Goal: Task Accomplishment & Management: Manage account settings

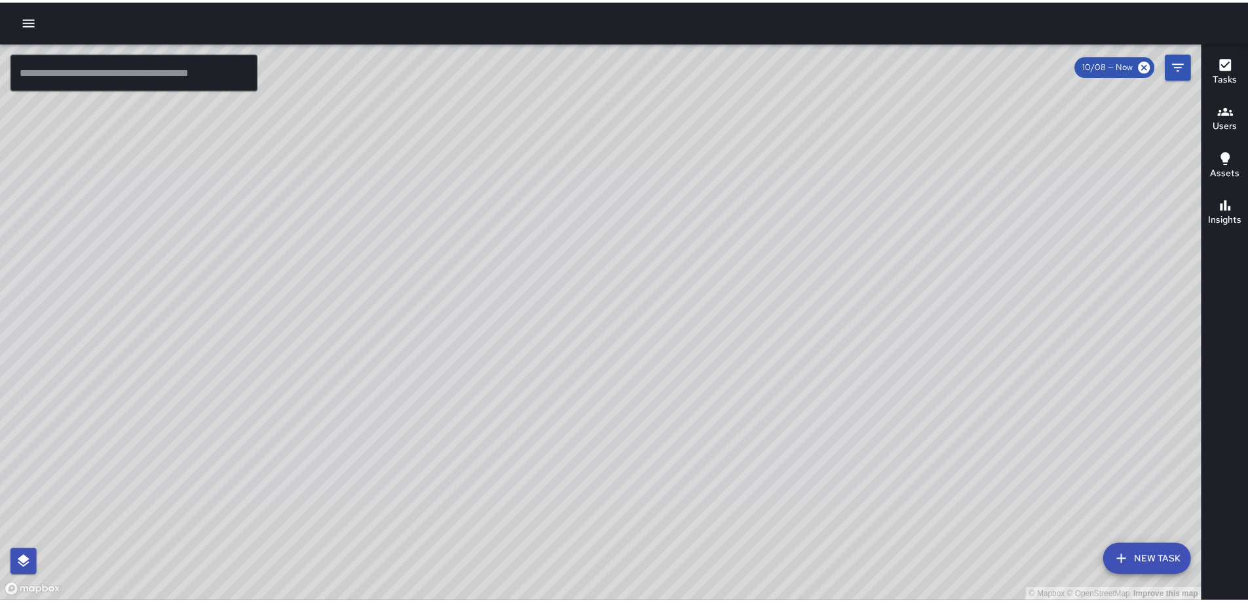
scroll to position [6937, 0]
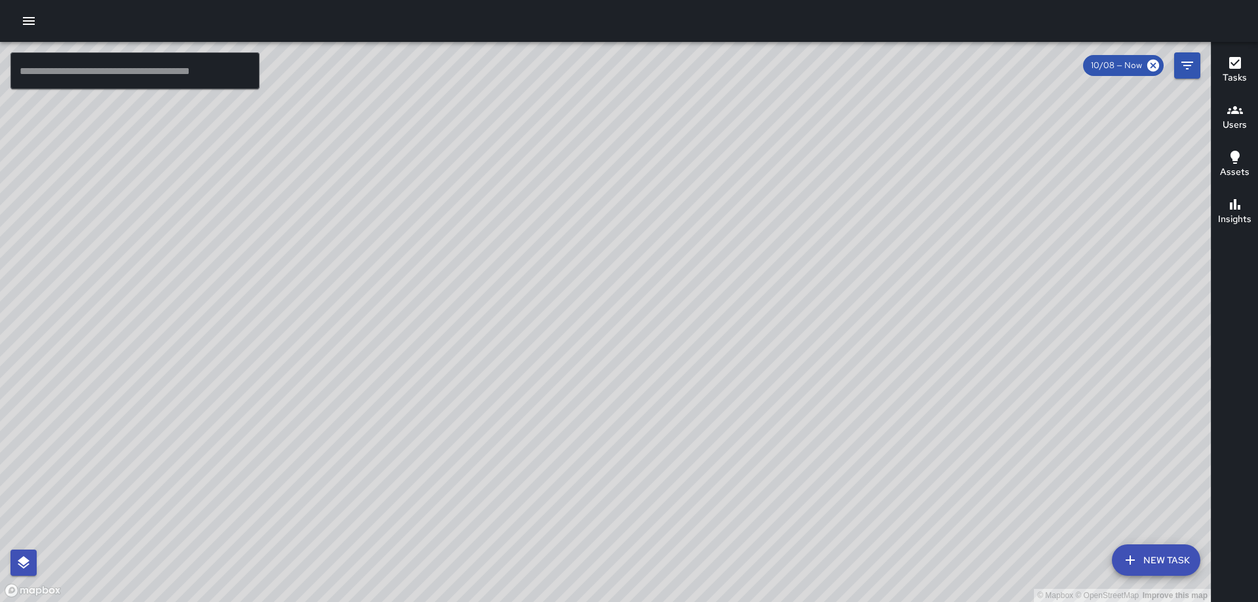
click at [35, 27] on icon "button" at bounding box center [29, 21] width 16 height 16
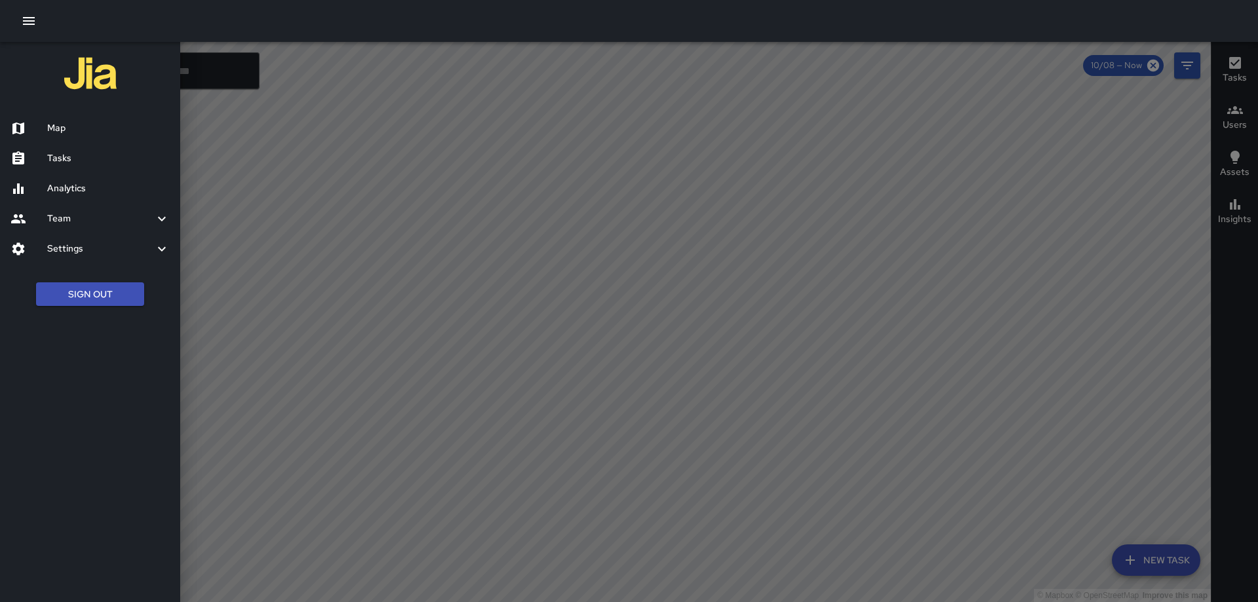
click at [77, 253] on h6 "Settings" at bounding box center [100, 249] width 107 height 14
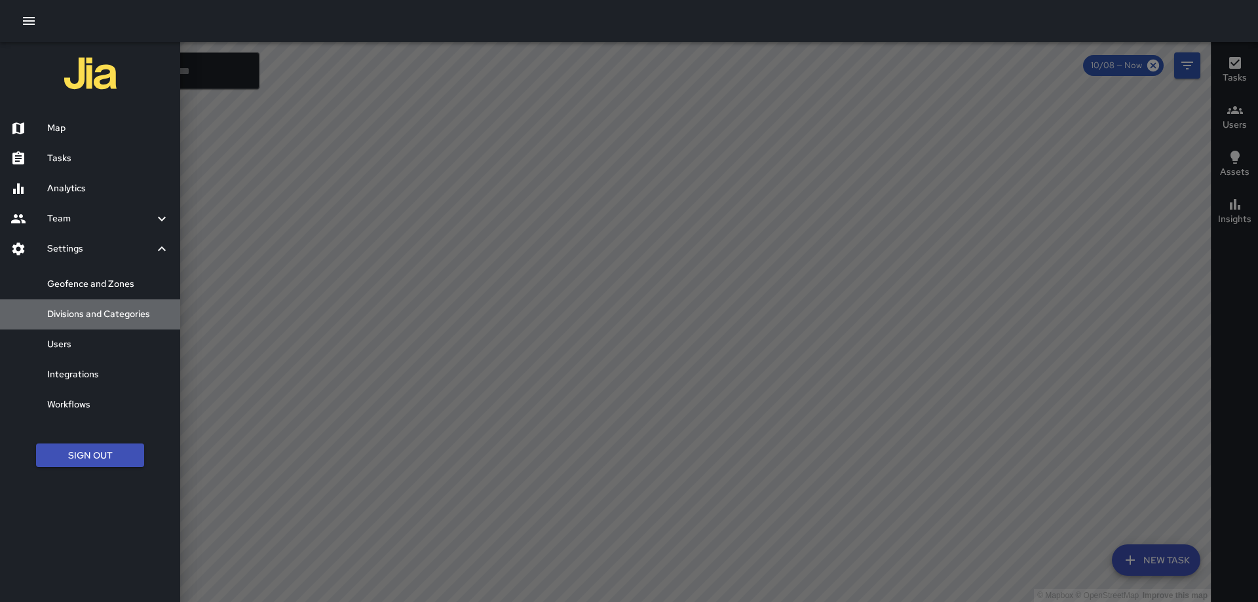
click at [117, 308] on h6 "Divisions and Categories" at bounding box center [108, 314] width 122 height 14
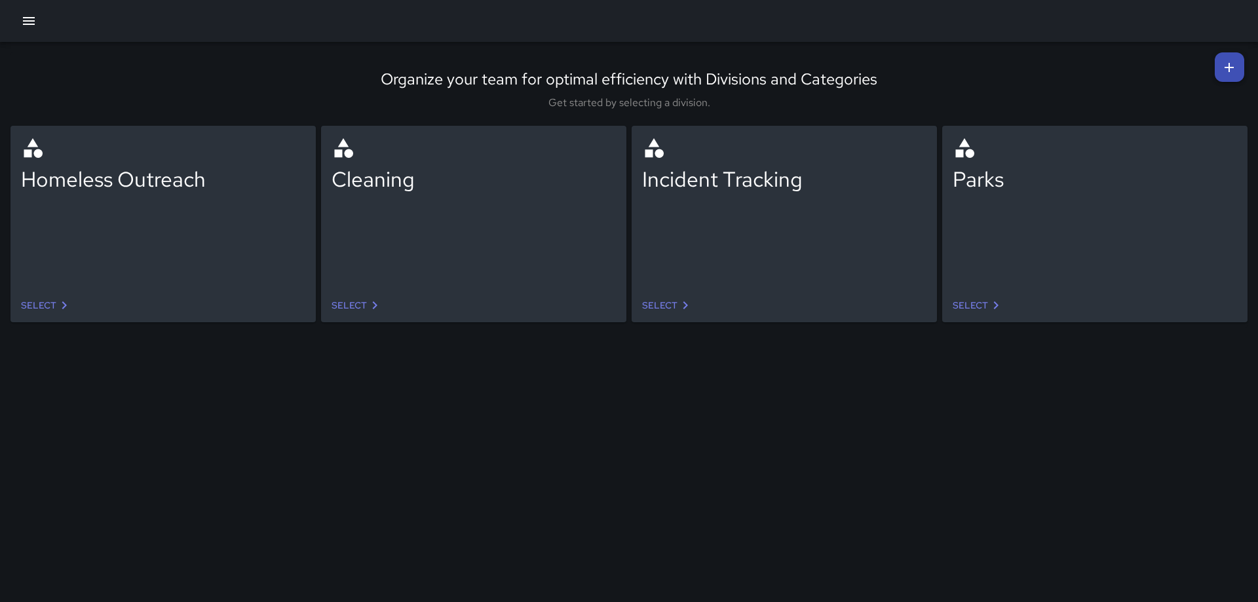
click at [371, 302] on icon at bounding box center [375, 305] width 16 height 16
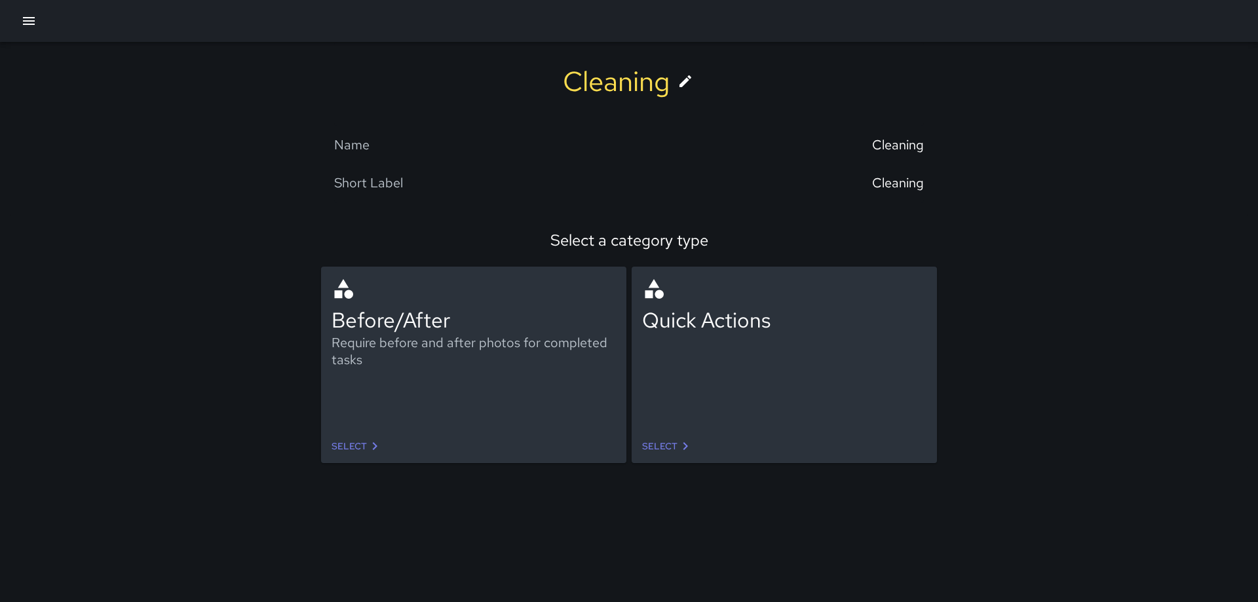
click at [364, 440] on link "Select" at bounding box center [357, 446] width 62 height 24
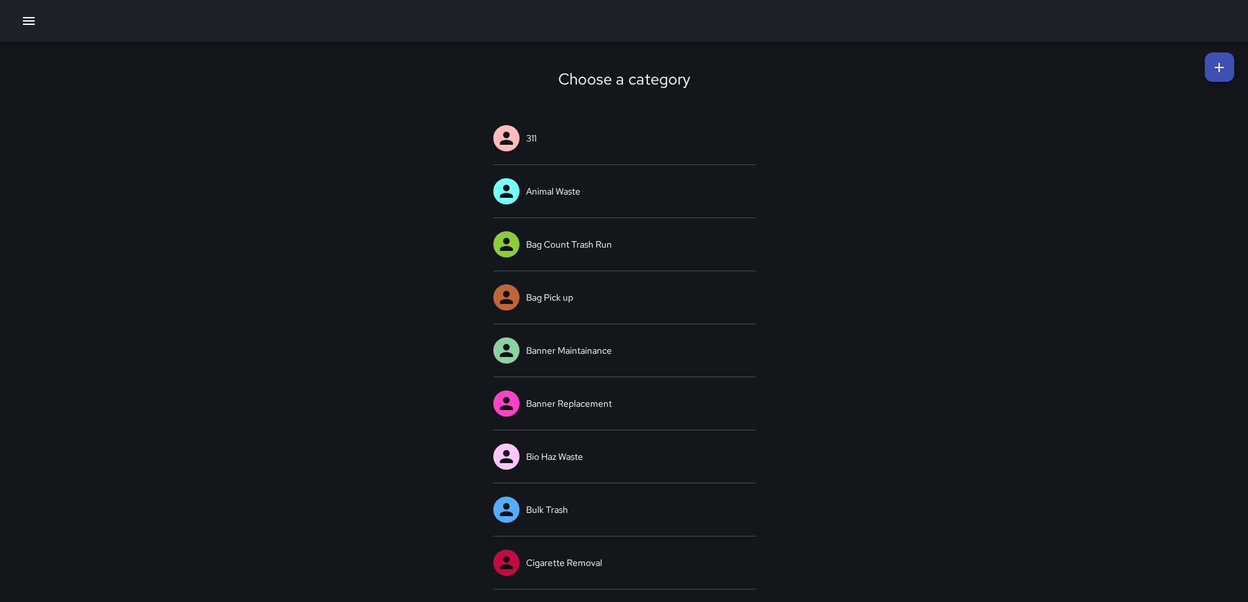
click at [1215, 65] on icon at bounding box center [1219, 68] width 16 height 16
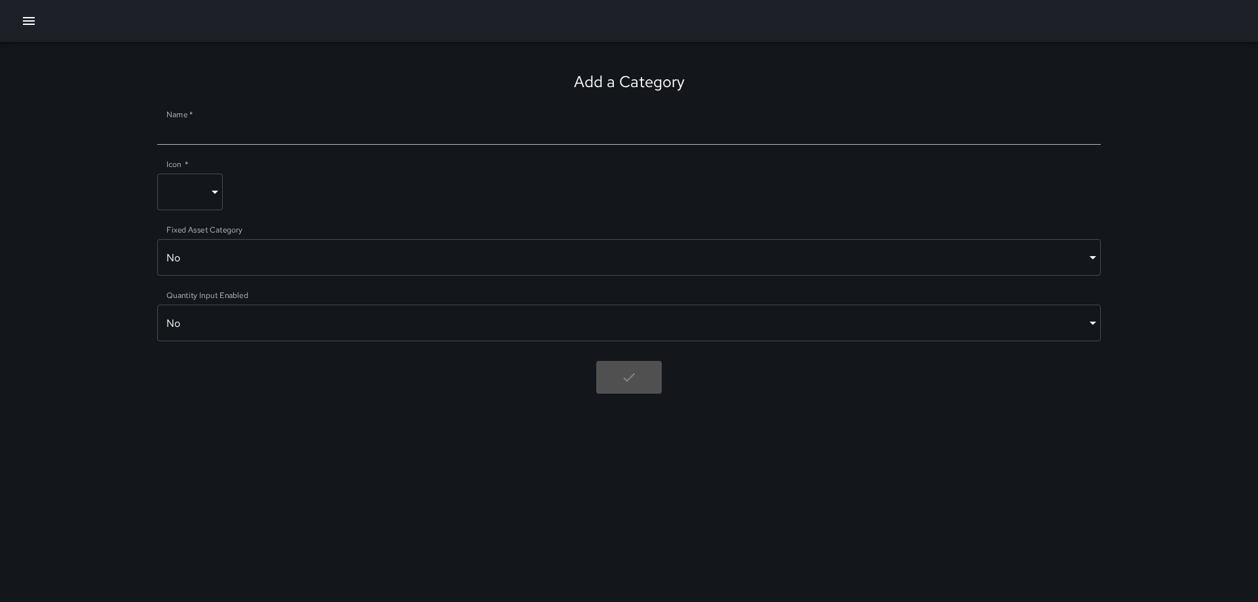
click at [383, 136] on input "Name   *" at bounding box center [628, 134] width 943 height 21
type input "**********"
click at [323, 265] on body "**********" at bounding box center [629, 301] width 1258 height 602
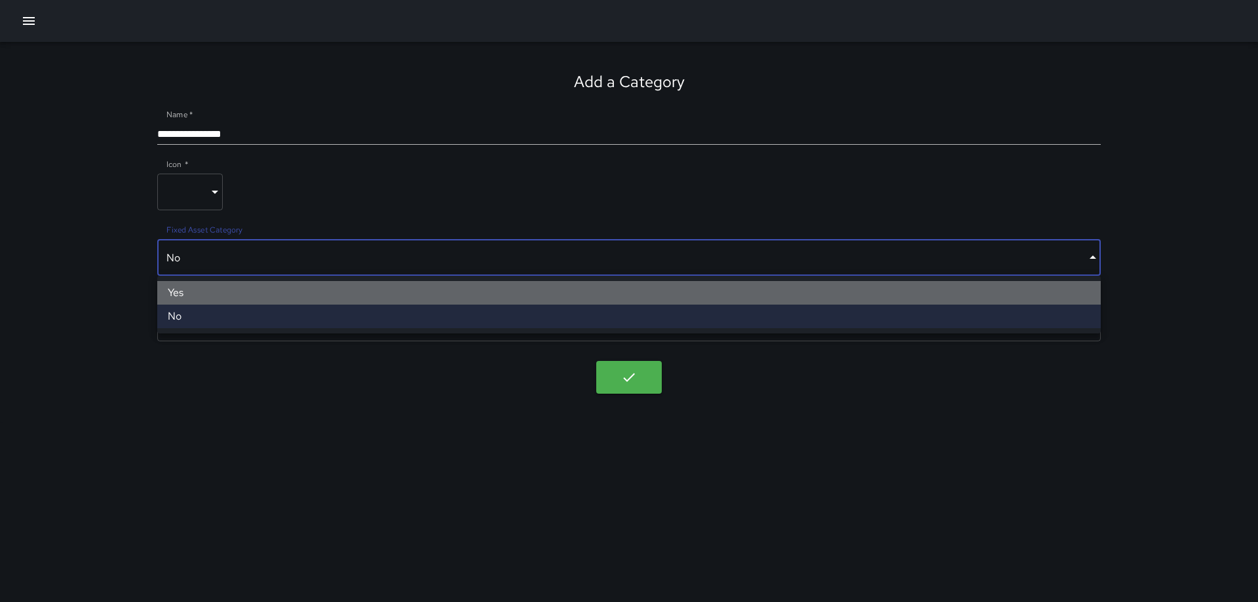
click at [231, 299] on li "Yes" at bounding box center [628, 293] width 943 height 24
type input "****"
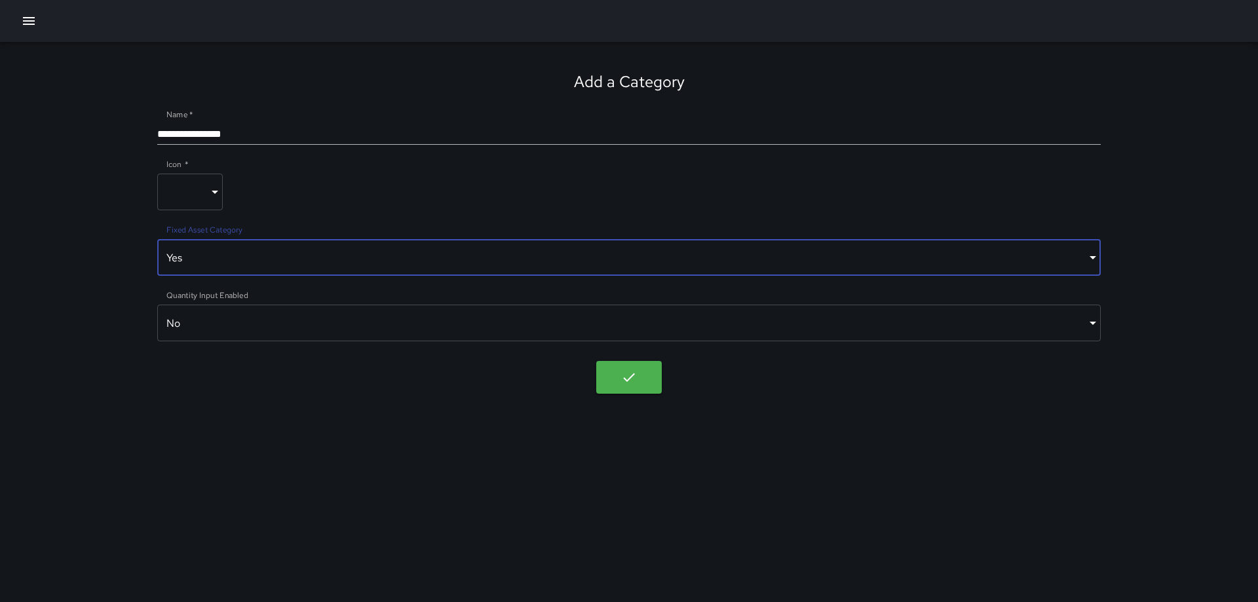
click at [266, 138] on input "**********" at bounding box center [628, 134] width 943 height 21
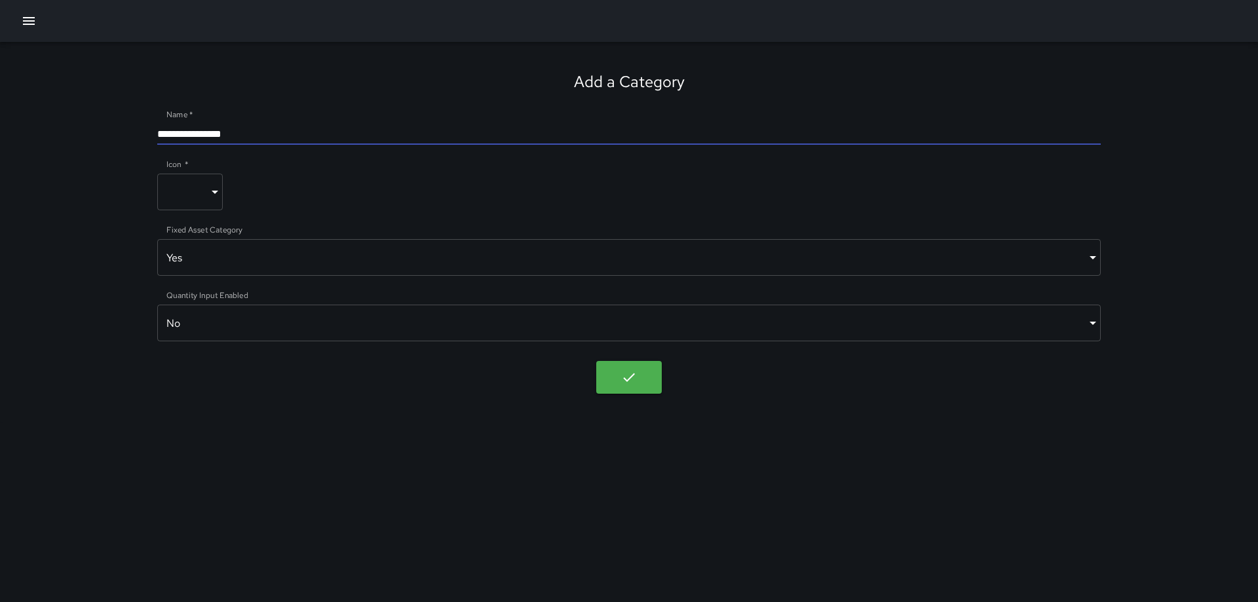
click at [208, 133] on input "**********" at bounding box center [628, 134] width 943 height 21
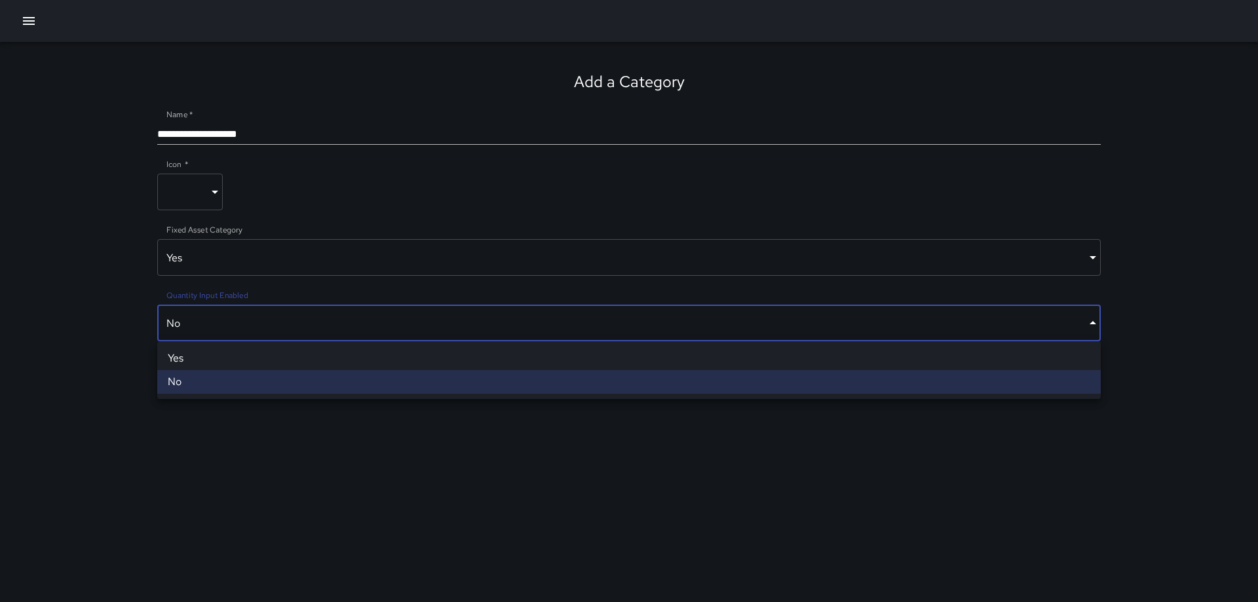
click at [337, 320] on body "**********" at bounding box center [629, 301] width 1258 height 602
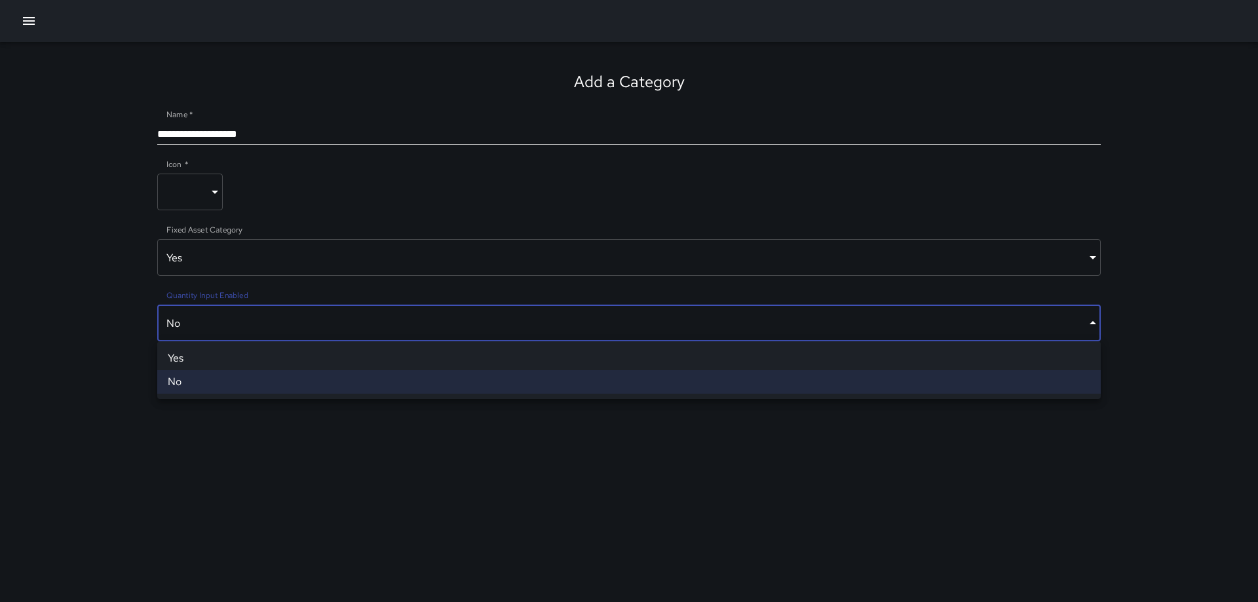
click at [312, 328] on div at bounding box center [629, 301] width 1258 height 602
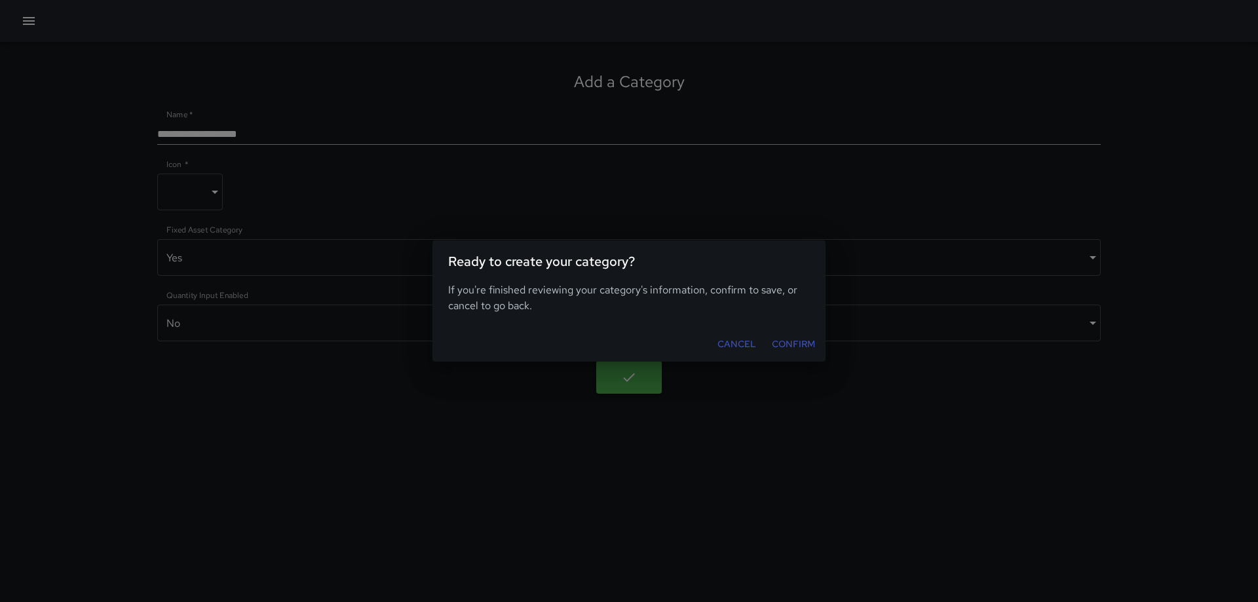
click at [738, 341] on button "Cancel" at bounding box center [736, 344] width 49 height 24
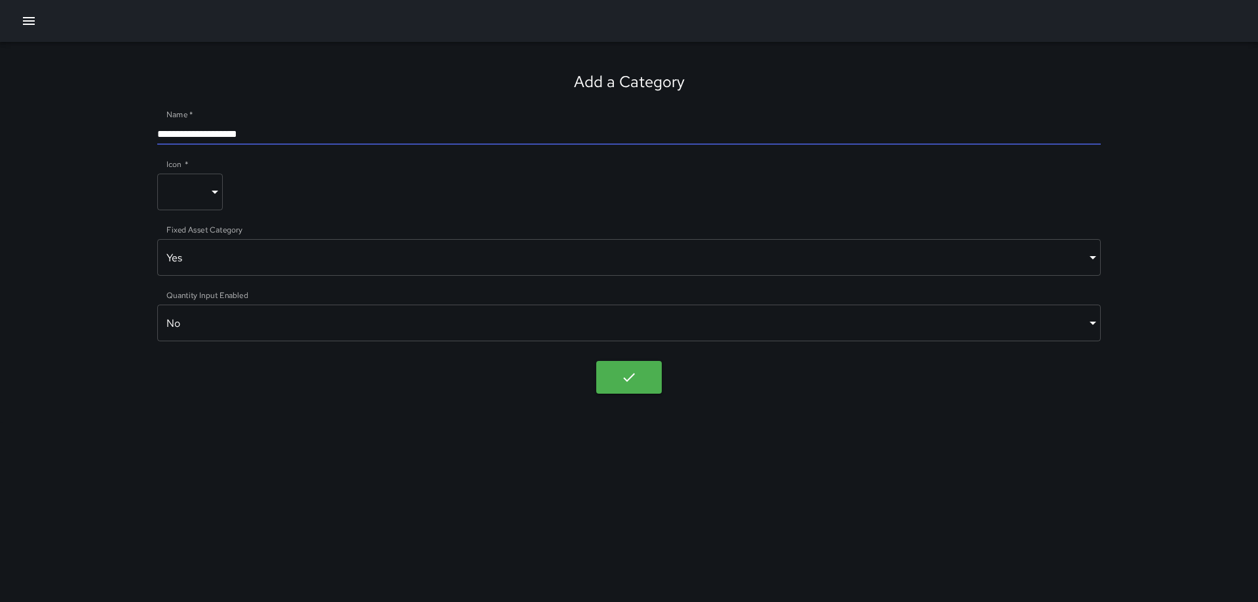
click at [227, 133] on input "**********" at bounding box center [628, 134] width 943 height 21
type input "**********"
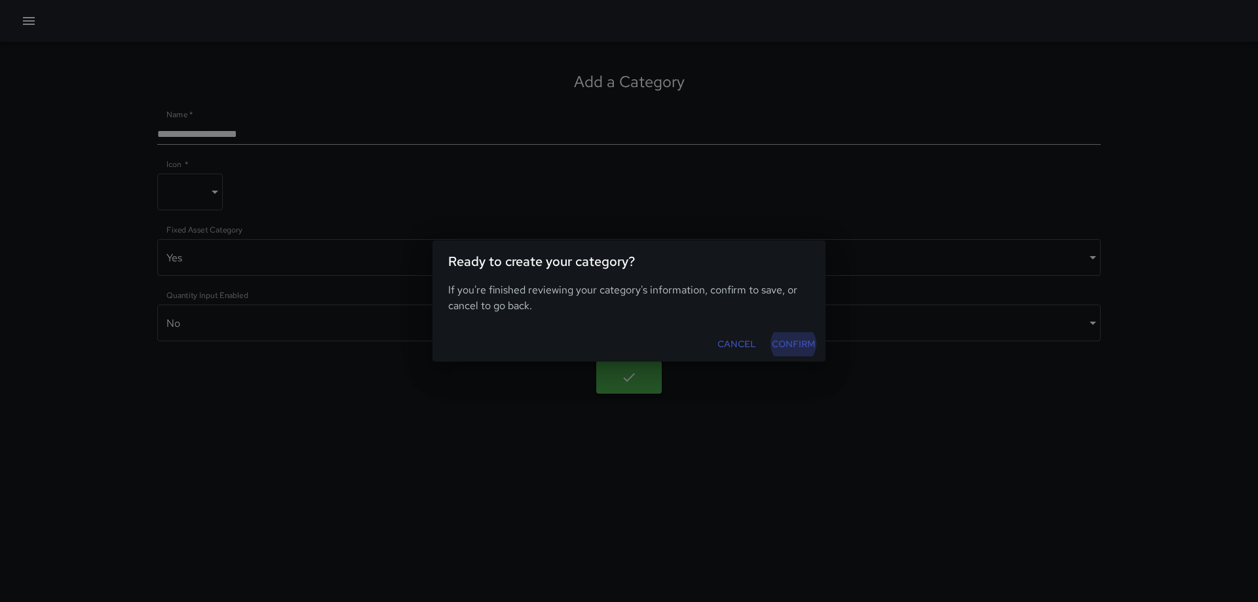
click at [800, 337] on button "Confirm" at bounding box center [793, 344] width 54 height 24
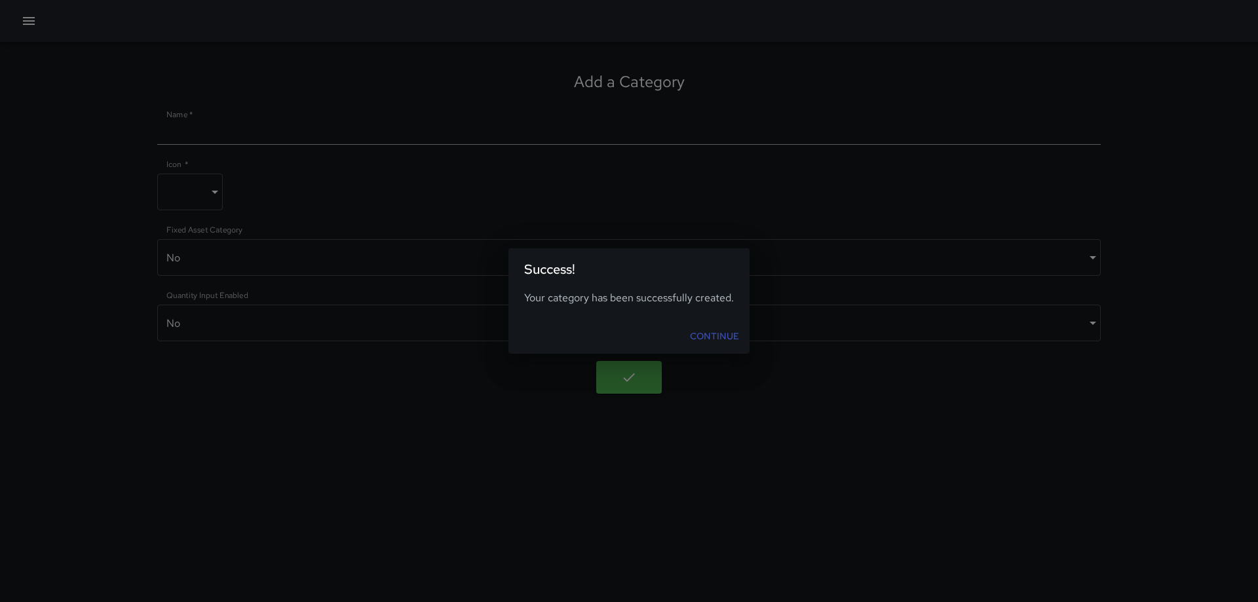
click at [723, 336] on link "Continue" at bounding box center [714, 336] width 60 height 24
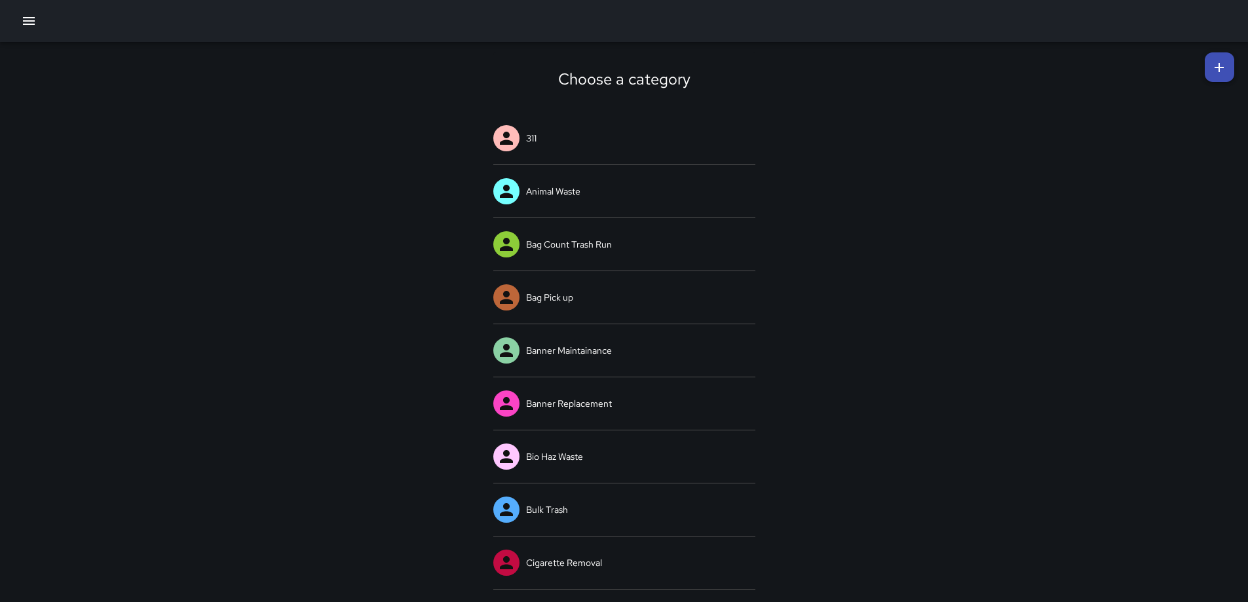
click at [1220, 71] on icon at bounding box center [1219, 68] width 16 height 16
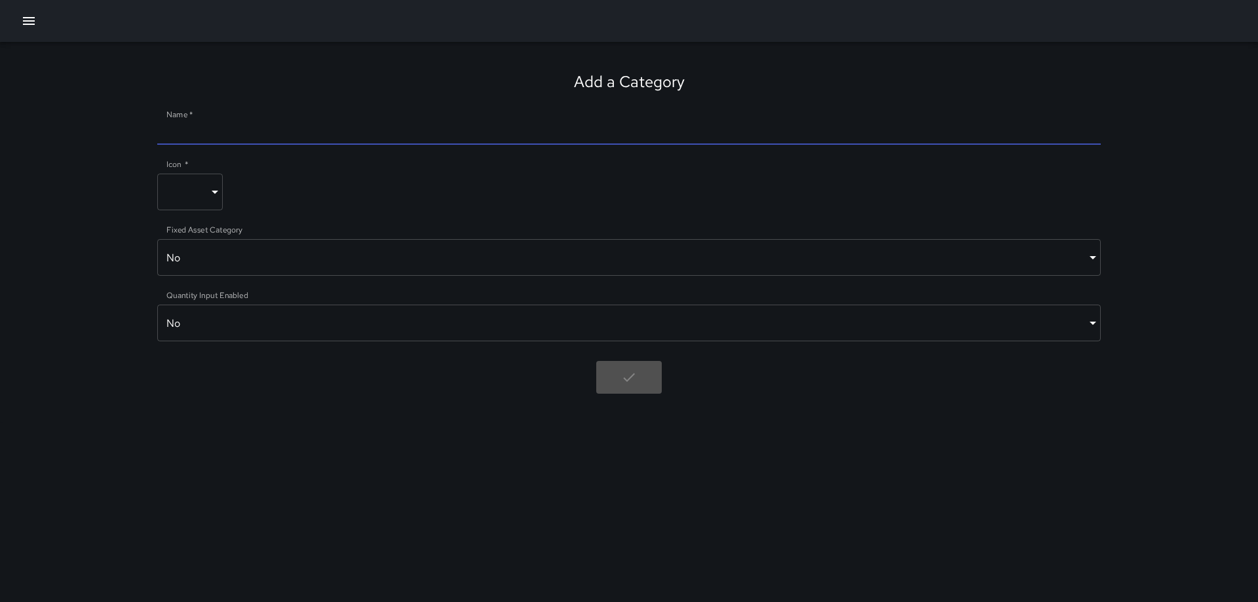
click at [357, 132] on input "Name   *" at bounding box center [628, 134] width 943 height 21
type input "**********"
click at [286, 261] on body "**********" at bounding box center [629, 301] width 1258 height 602
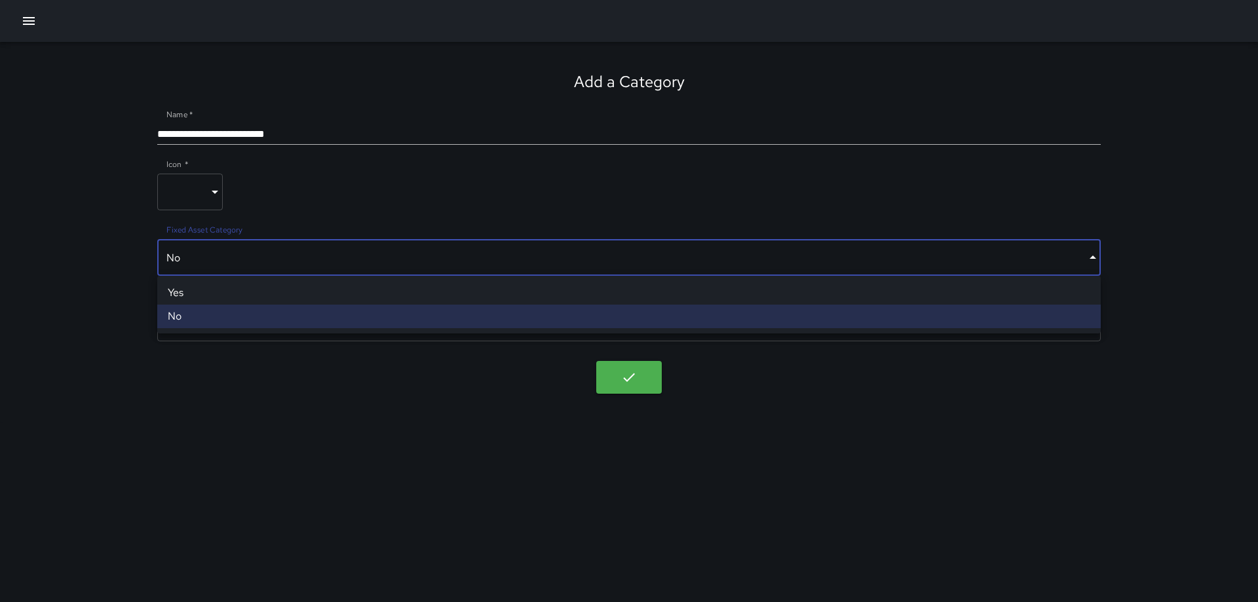
click at [263, 288] on li "Yes" at bounding box center [628, 293] width 943 height 24
type input "****"
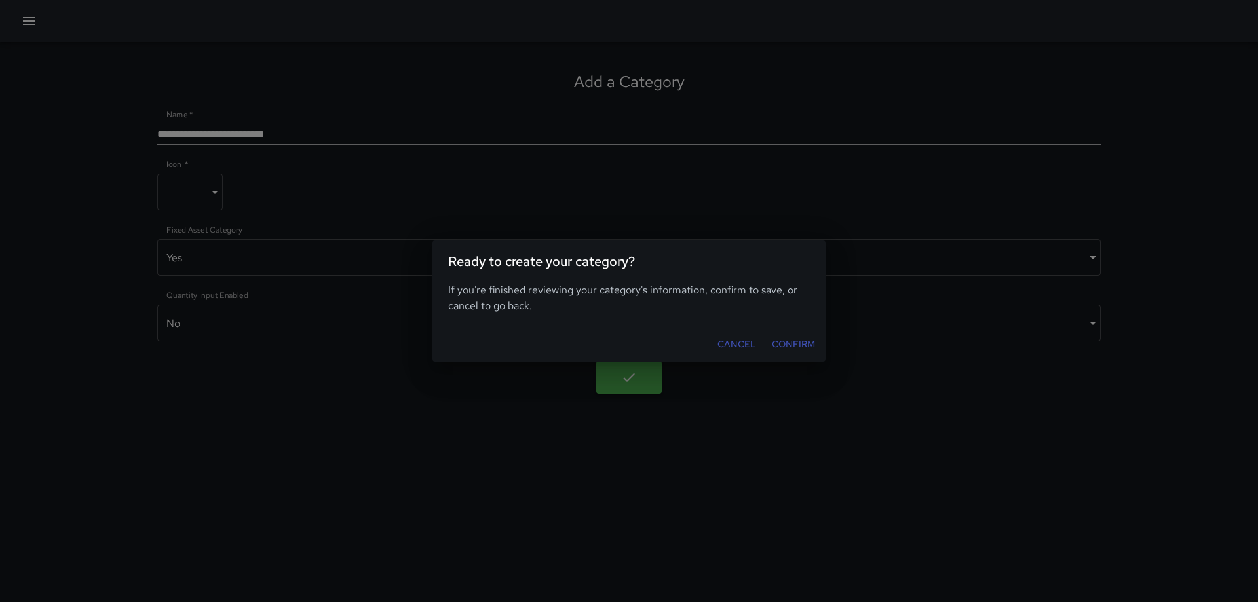
click at [783, 340] on button "Confirm" at bounding box center [793, 344] width 54 height 24
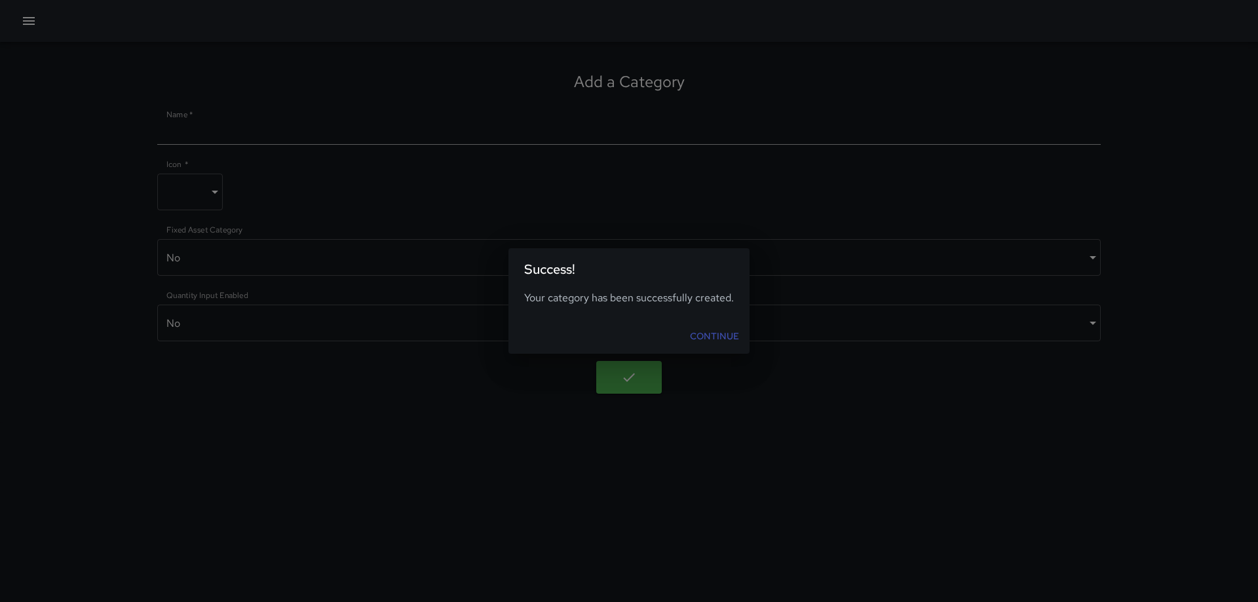
click at [724, 335] on link "Continue" at bounding box center [714, 336] width 60 height 24
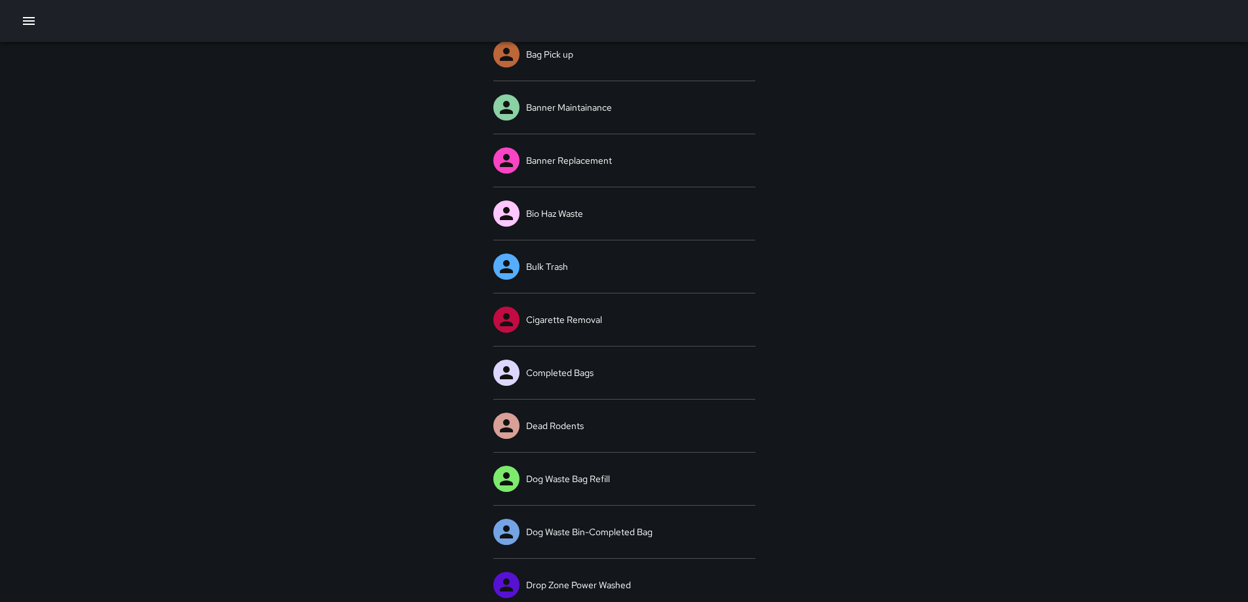
scroll to position [253, 0]
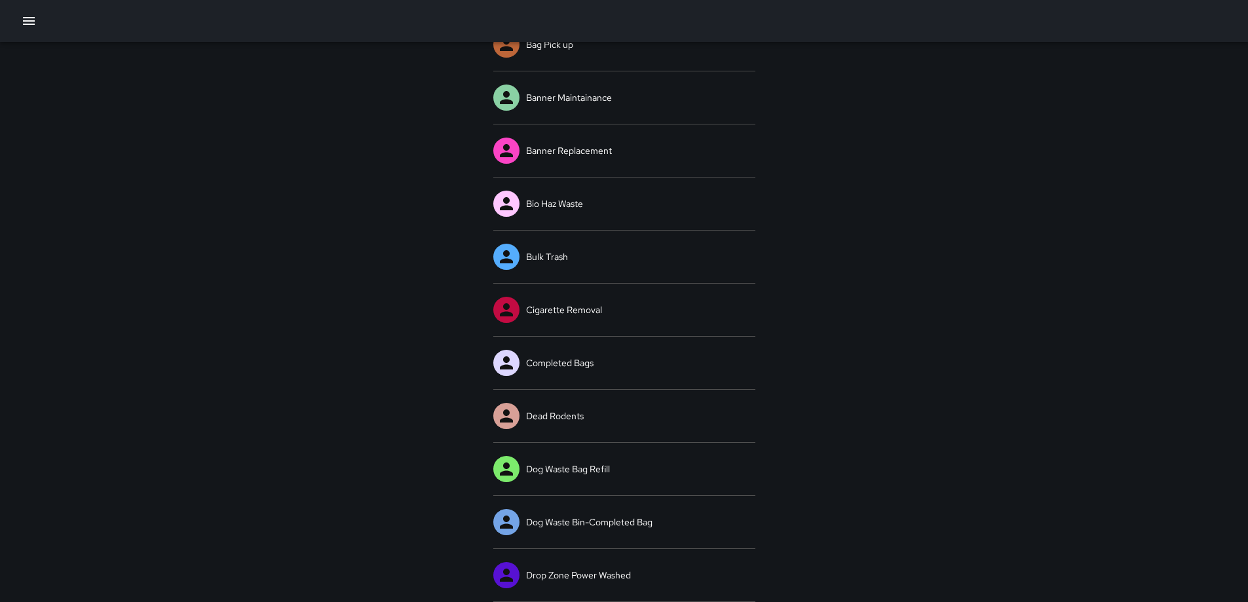
click at [33, 19] on icon "button" at bounding box center [29, 21] width 16 height 16
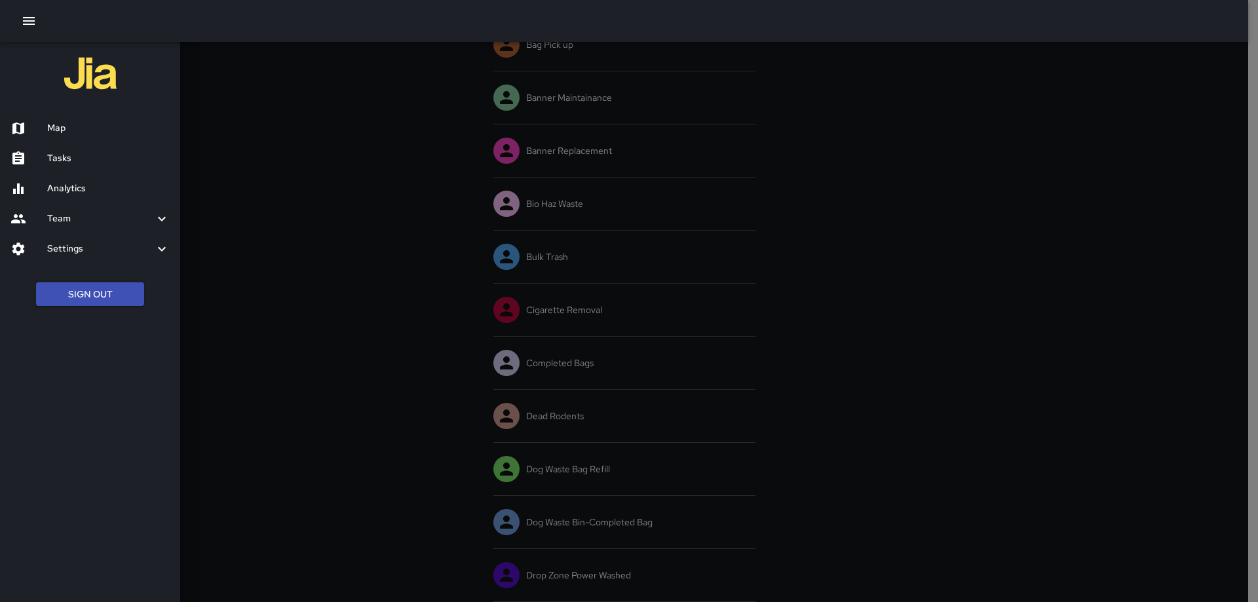
click at [50, 127] on h6 "Map" at bounding box center [108, 128] width 122 height 14
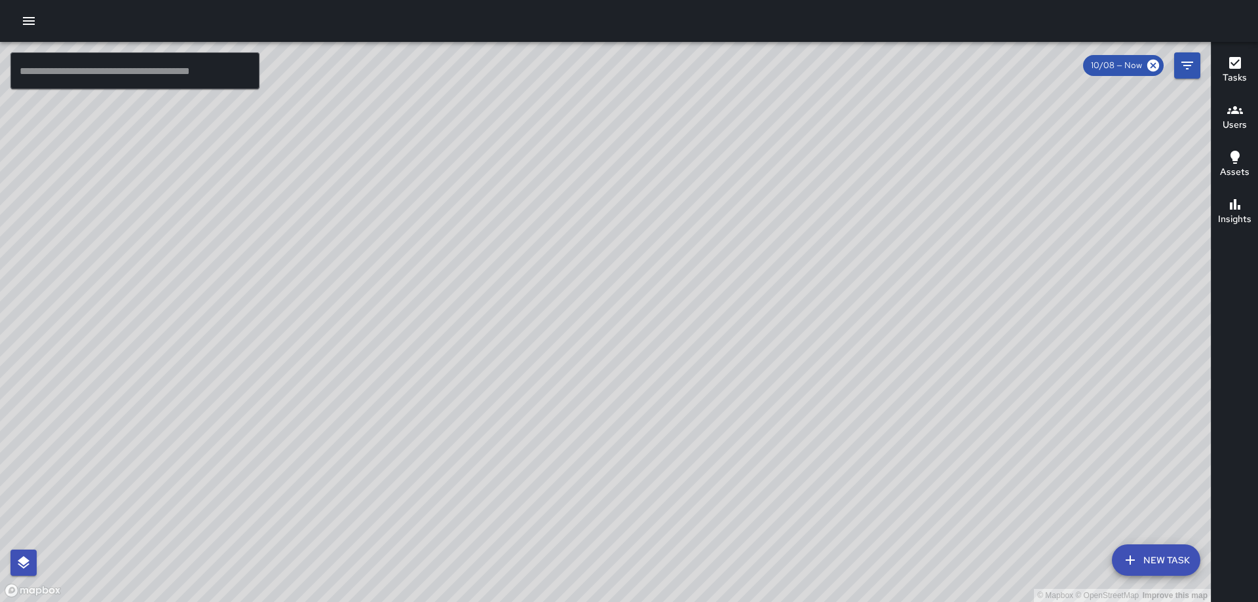
click at [455, 508] on div "© Mapbox © OpenStreetMap Improve this map RB [PERSON_NAME][GEOGRAPHIC_DATA][STR…" at bounding box center [605, 322] width 1210 height 560
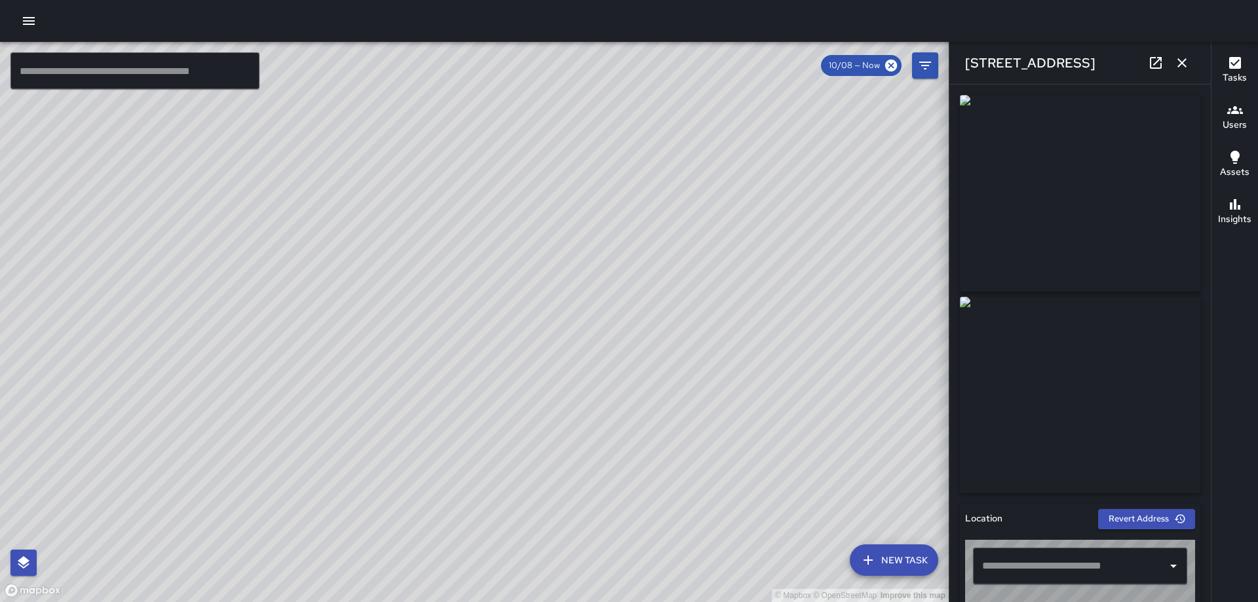
type input "**********"
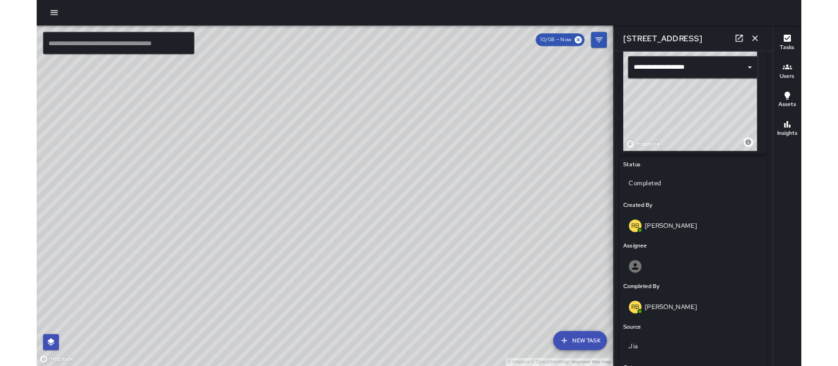
scroll to position [795, 0]
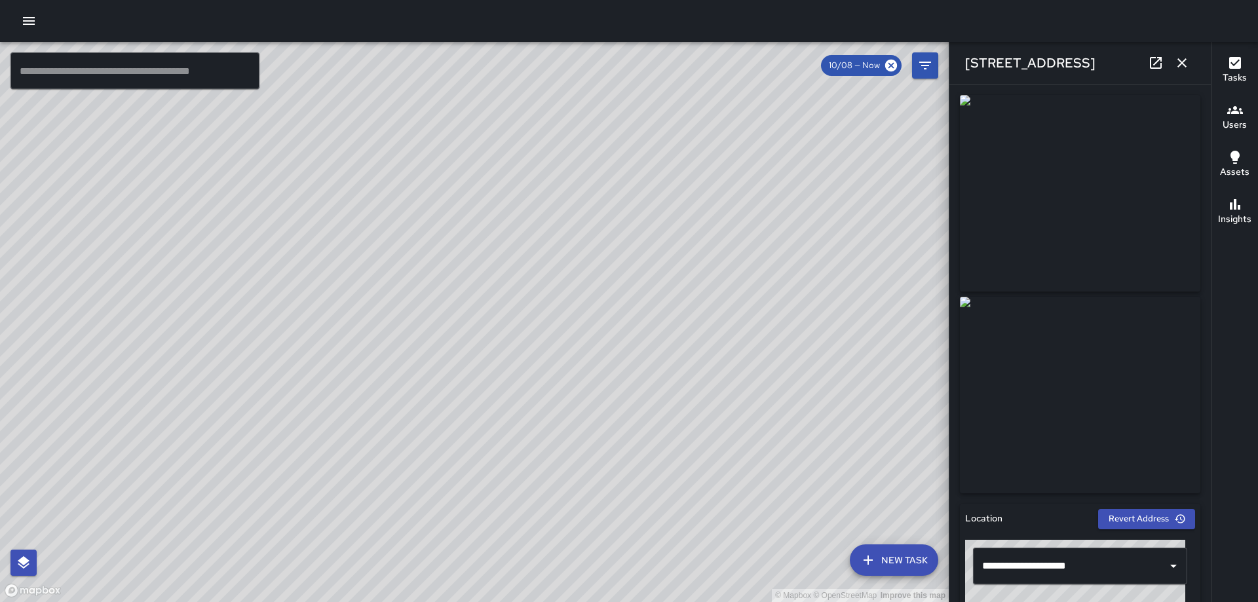
click at [1174, 62] on icon "button" at bounding box center [1182, 63] width 16 height 16
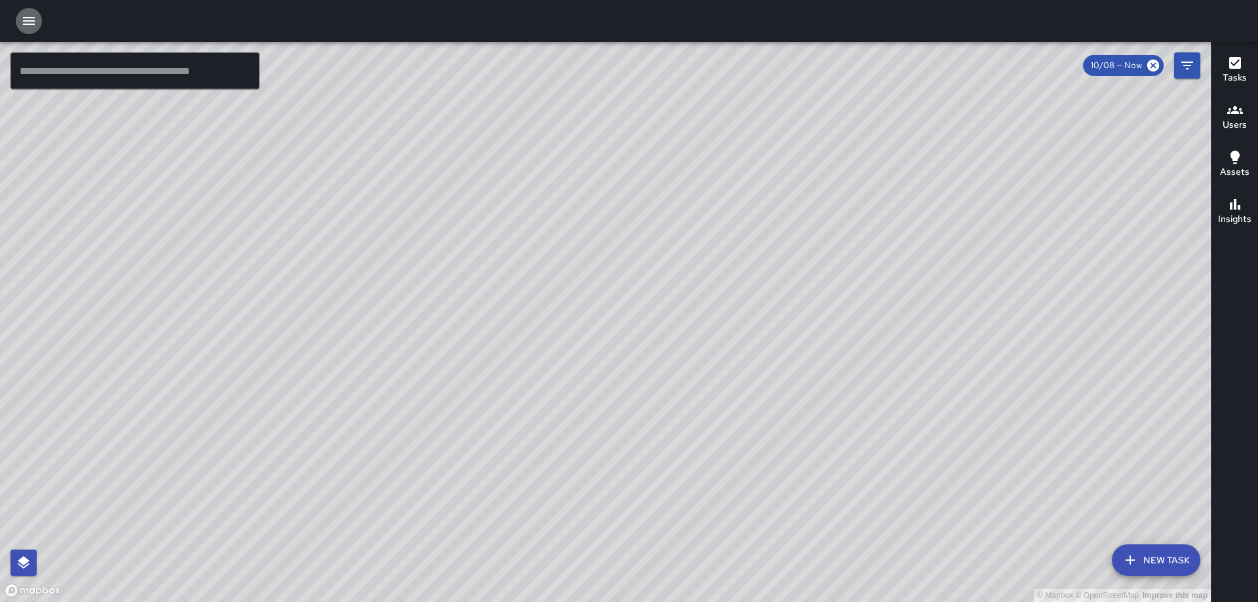
click at [29, 14] on icon "button" at bounding box center [29, 21] width 16 height 16
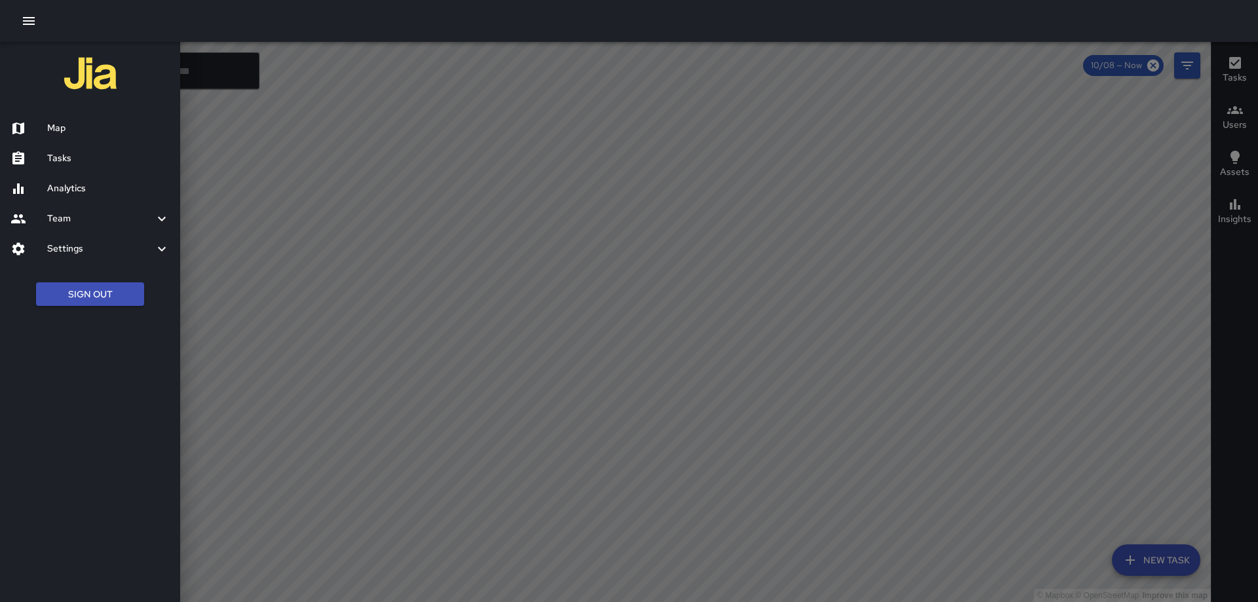
click at [83, 135] on h6 "Map" at bounding box center [108, 128] width 122 height 14
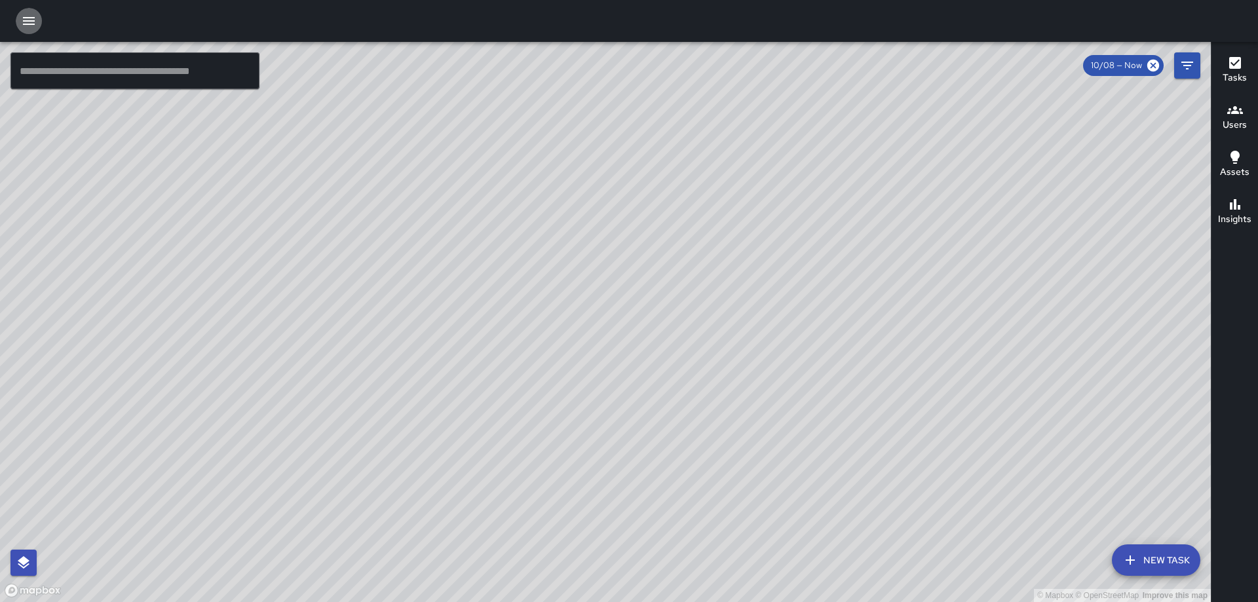
click at [24, 20] on icon "button" at bounding box center [29, 21] width 12 height 8
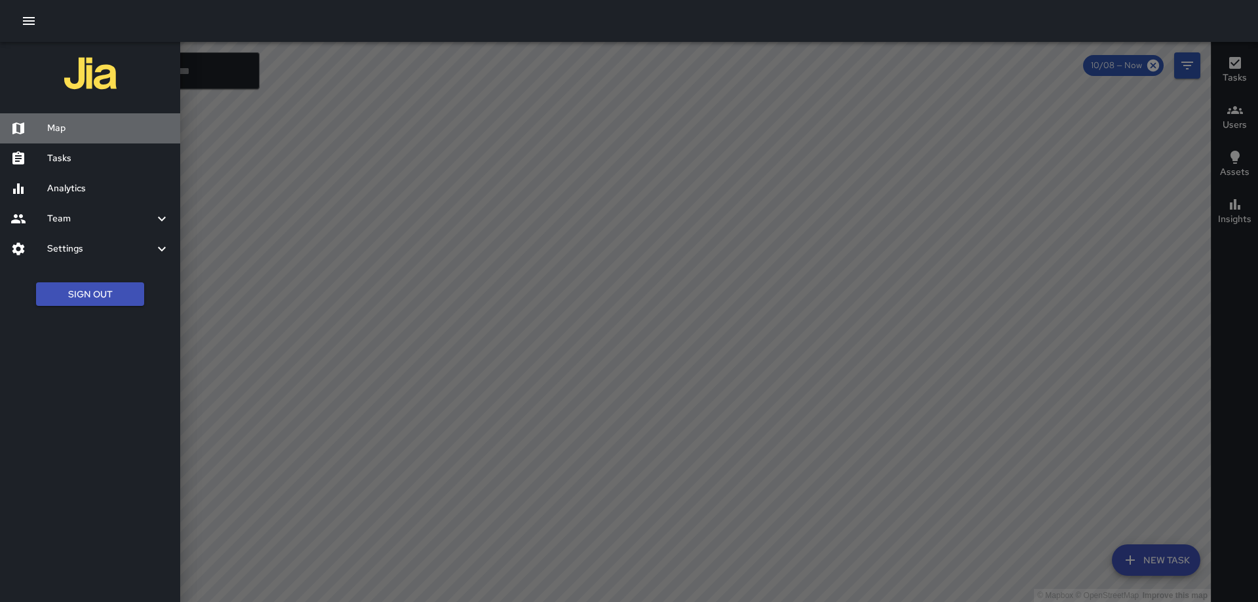
click at [71, 134] on h6 "Map" at bounding box center [108, 128] width 122 height 14
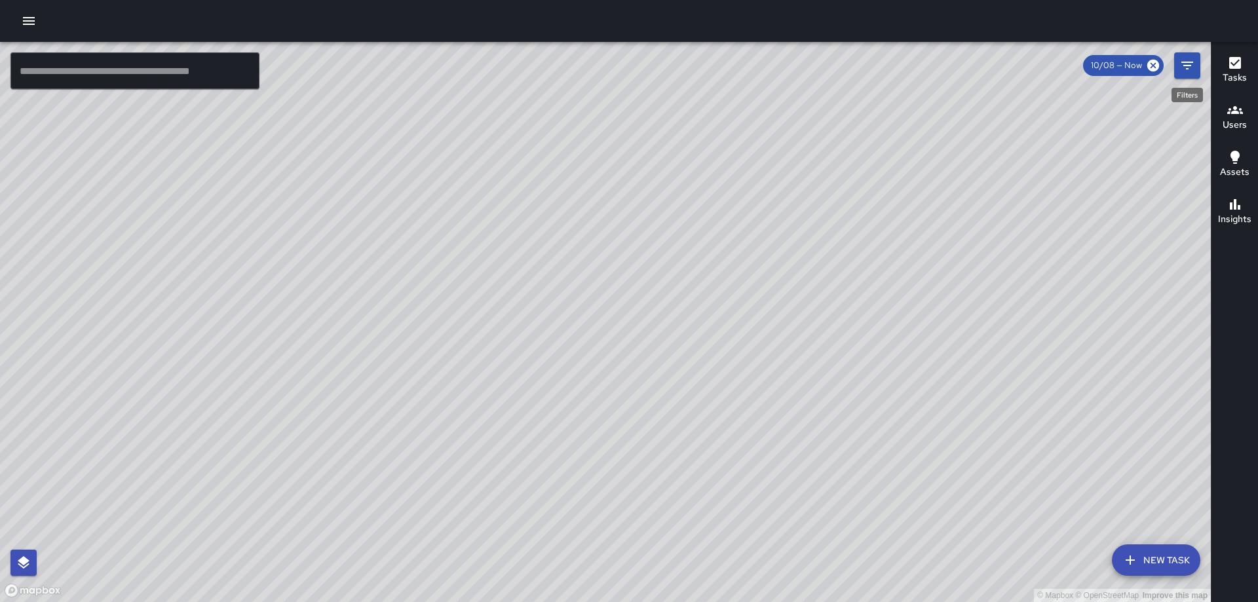
click at [1184, 58] on icon "Filters" at bounding box center [1187, 66] width 16 height 16
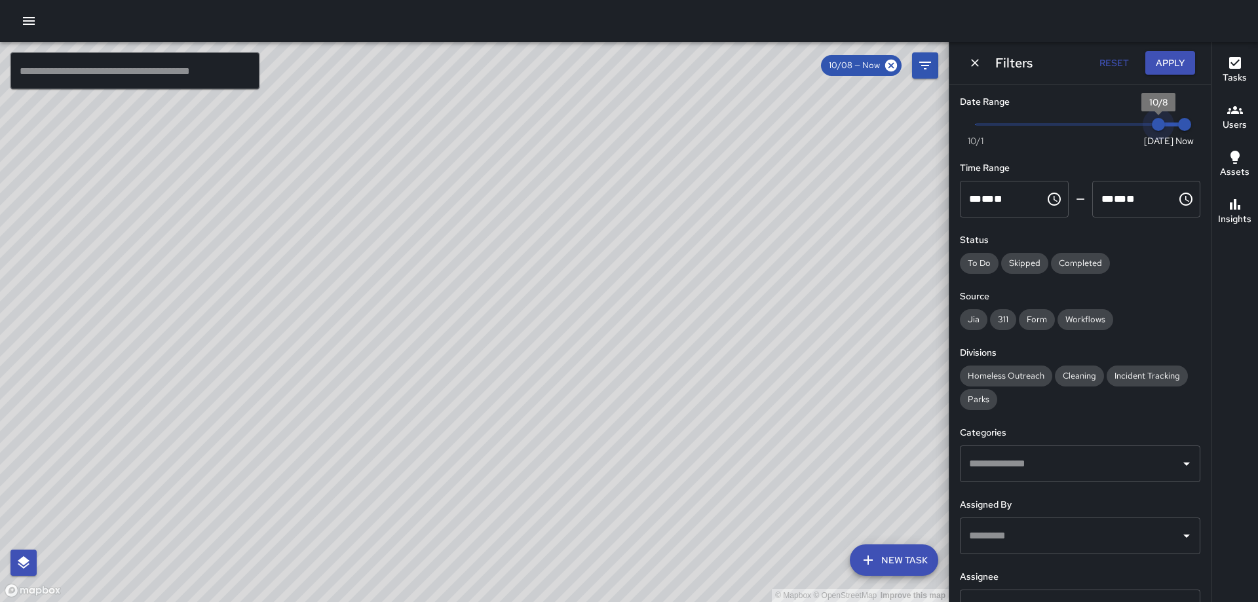
type input "*"
drag, startPoint x: 1140, startPoint y: 121, endPoint x: 939, endPoint y: 118, distance: 201.8
click at [939, 118] on div "© Mapbox © OpenStreetMap Improve this map ​ New Task 10/08 — Now Map Layers Tas…" at bounding box center [629, 322] width 1258 height 560
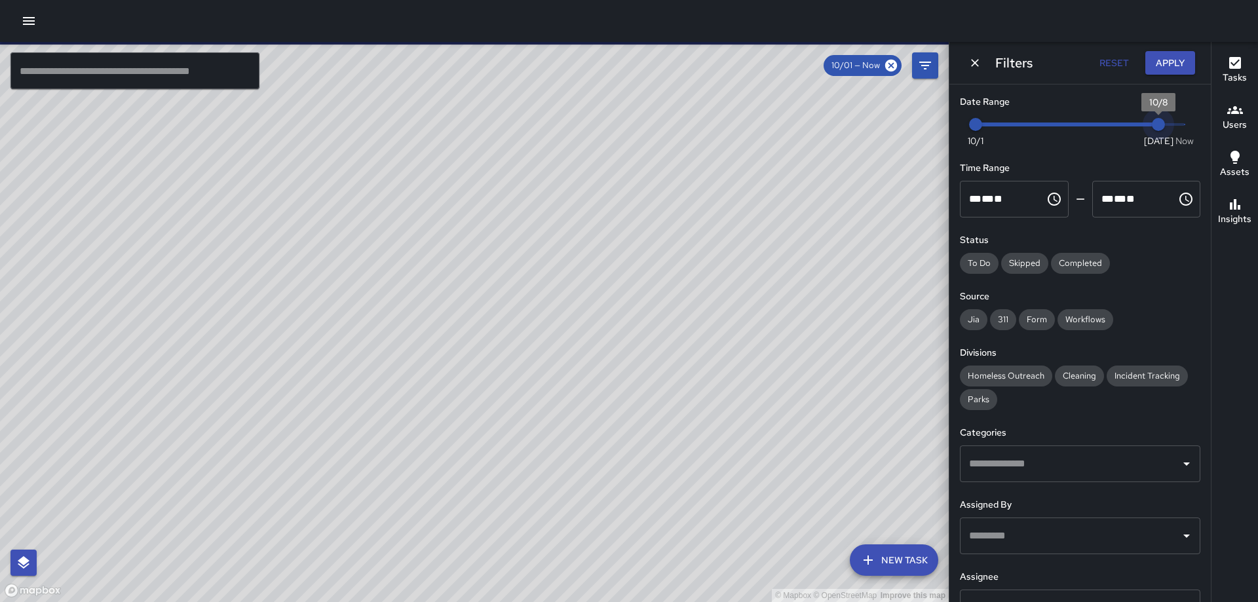
click at [1152, 123] on span "10/8" at bounding box center [1158, 124] width 13 height 13
type input "*"
drag, startPoint x: 1151, startPoint y: 121, endPoint x: 1128, endPoint y: 121, distance: 22.9
click at [1128, 121] on span "10/7" at bounding box center [1131, 124] width 13 height 13
click at [1161, 57] on button "Apply" at bounding box center [1170, 63] width 50 height 24
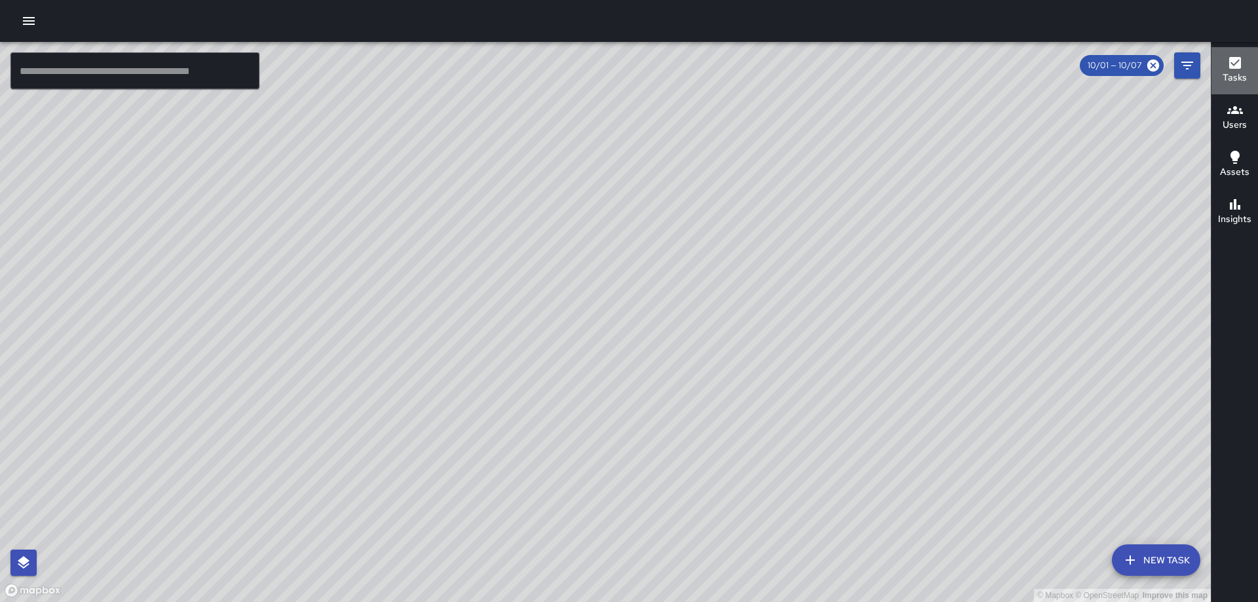
click at [1229, 62] on icon "button" at bounding box center [1235, 63] width 12 height 12
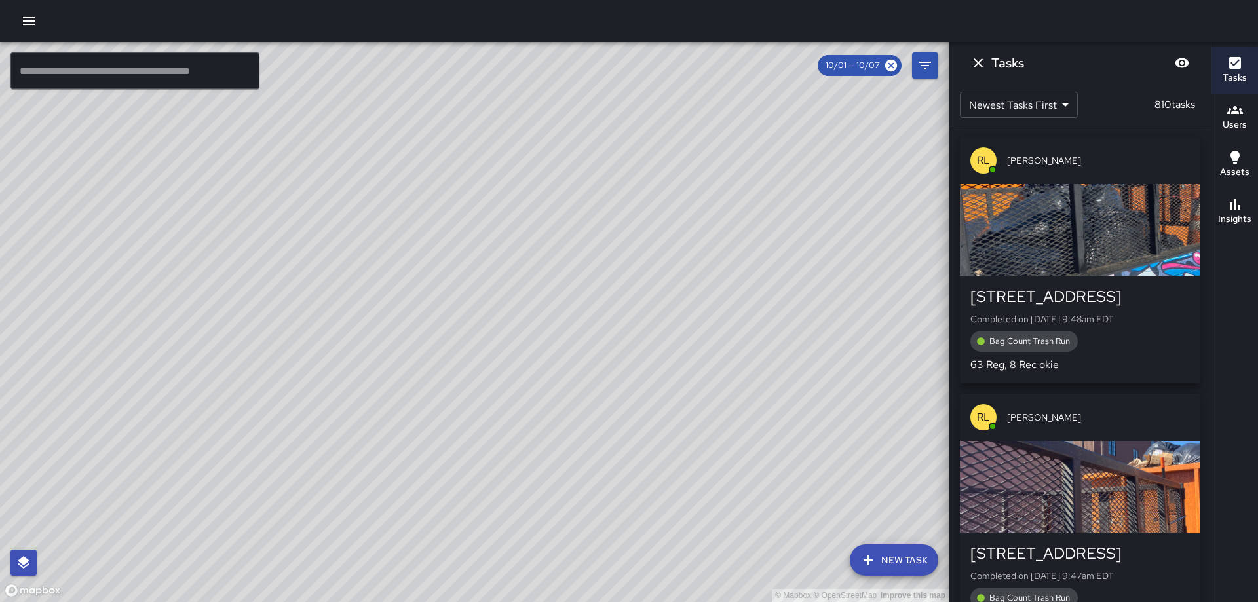
drag, startPoint x: 975, startPoint y: 64, endPoint x: 981, endPoint y: 68, distance: 7.1
click at [975, 64] on icon "Dismiss" at bounding box center [978, 63] width 16 height 16
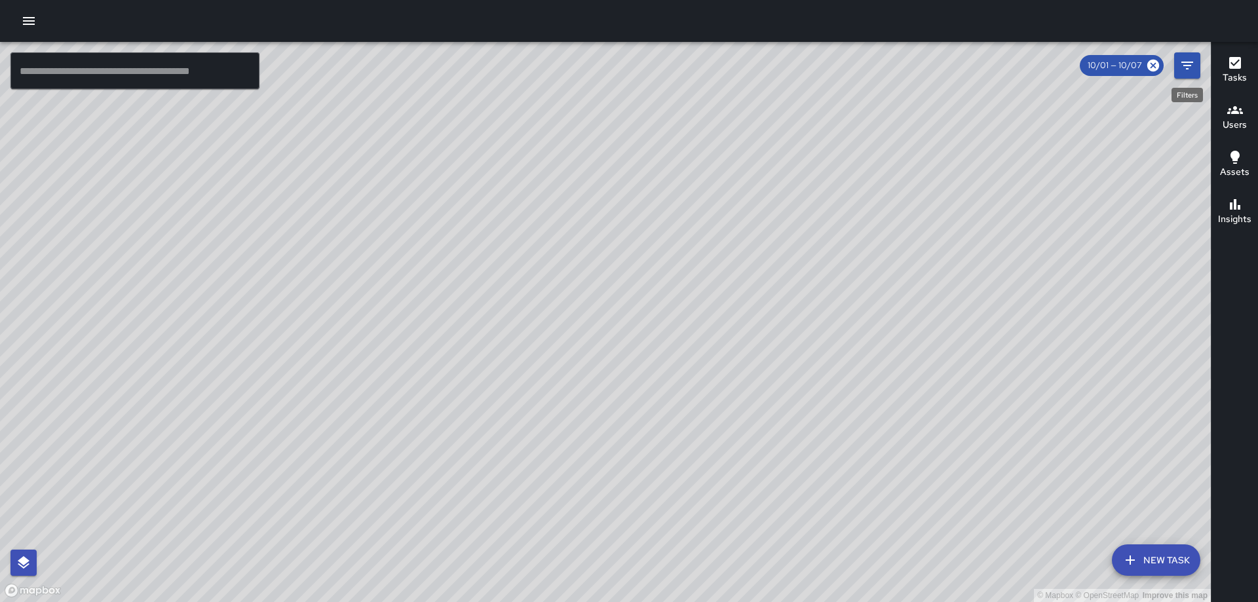
click at [1183, 66] on icon "Filters" at bounding box center [1187, 66] width 12 height 8
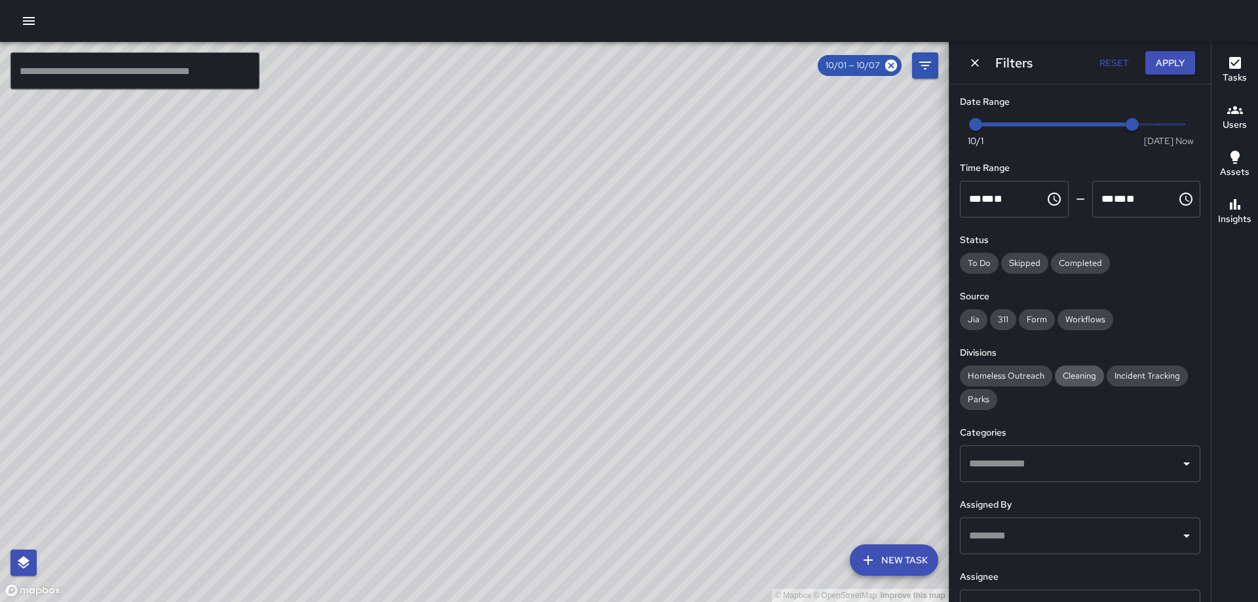
click at [1079, 377] on span "Cleaning" at bounding box center [1079, 375] width 49 height 13
click at [1175, 59] on button "Apply" at bounding box center [1170, 63] width 50 height 24
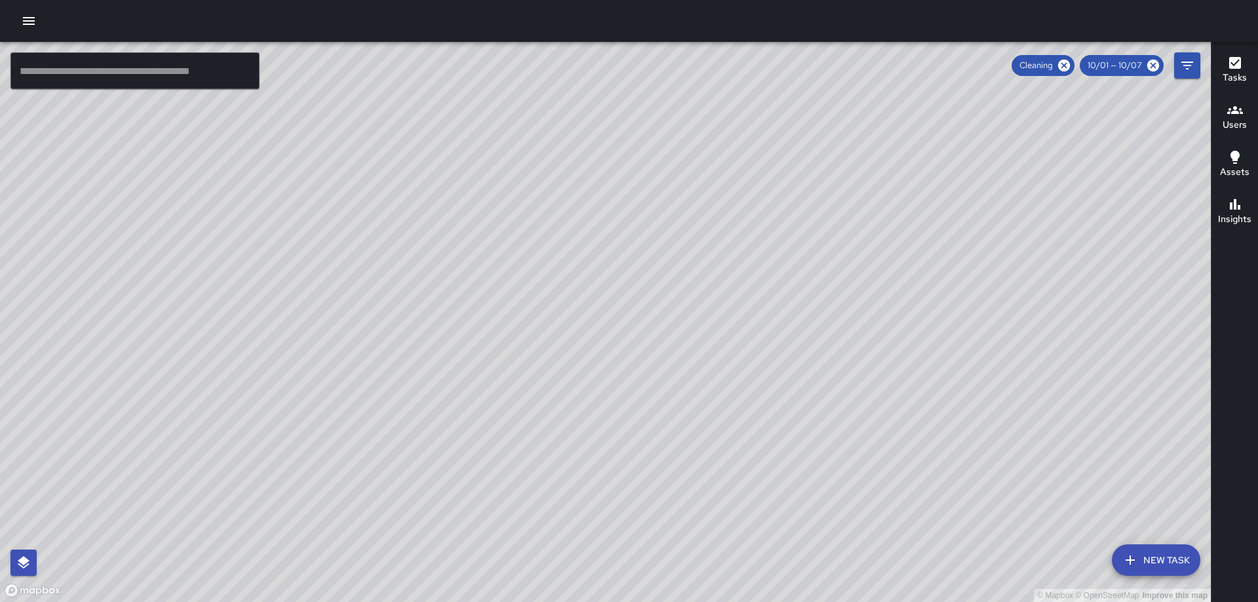
click at [1243, 60] on div "Tasks" at bounding box center [1234, 70] width 24 height 30
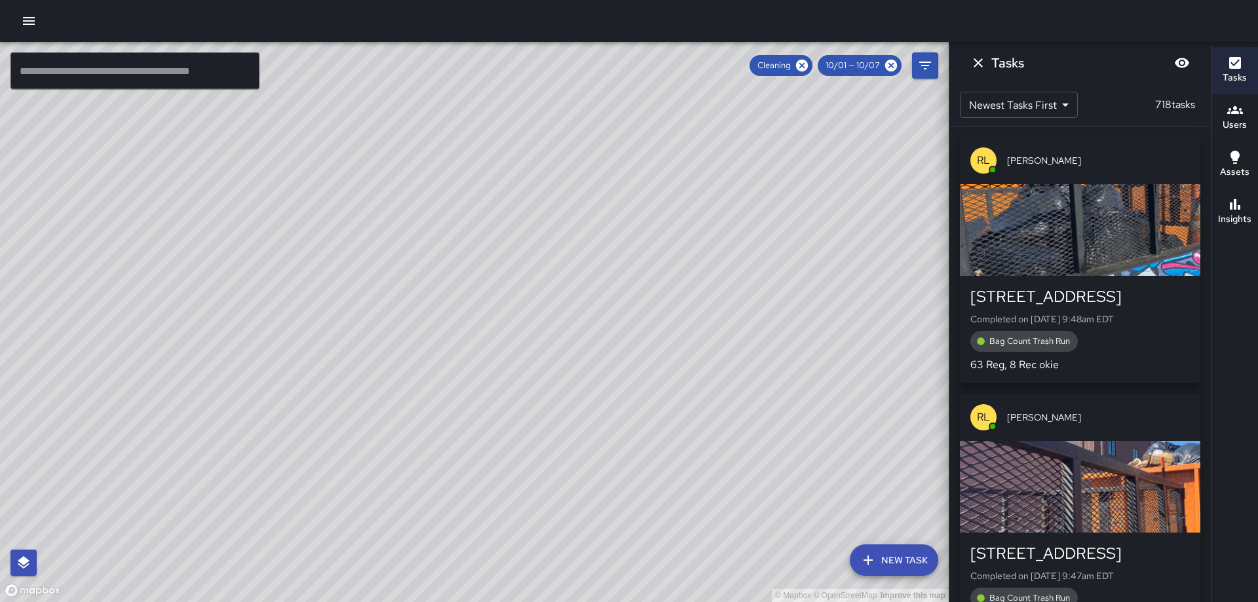
click at [1227, 64] on icon "button" at bounding box center [1235, 63] width 16 height 16
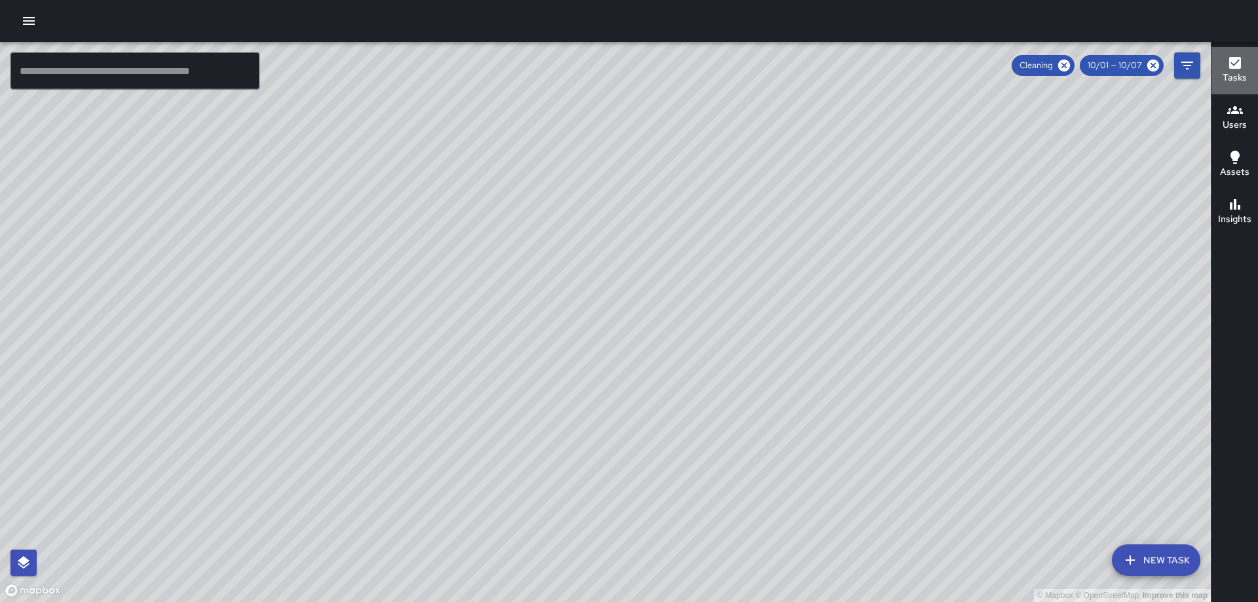
click at [1237, 58] on icon "button" at bounding box center [1235, 63] width 12 height 12
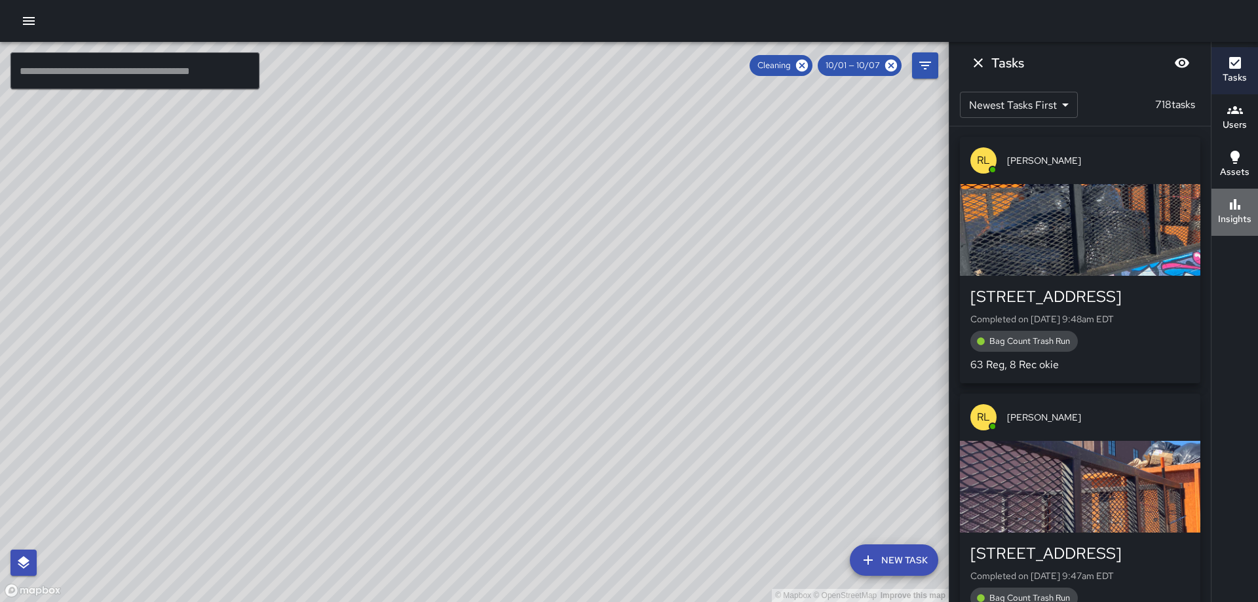
drag, startPoint x: 1239, startPoint y: 206, endPoint x: 1257, endPoint y: 198, distance: 19.1
click at [1239, 204] on icon "button" at bounding box center [1235, 205] width 16 height 16
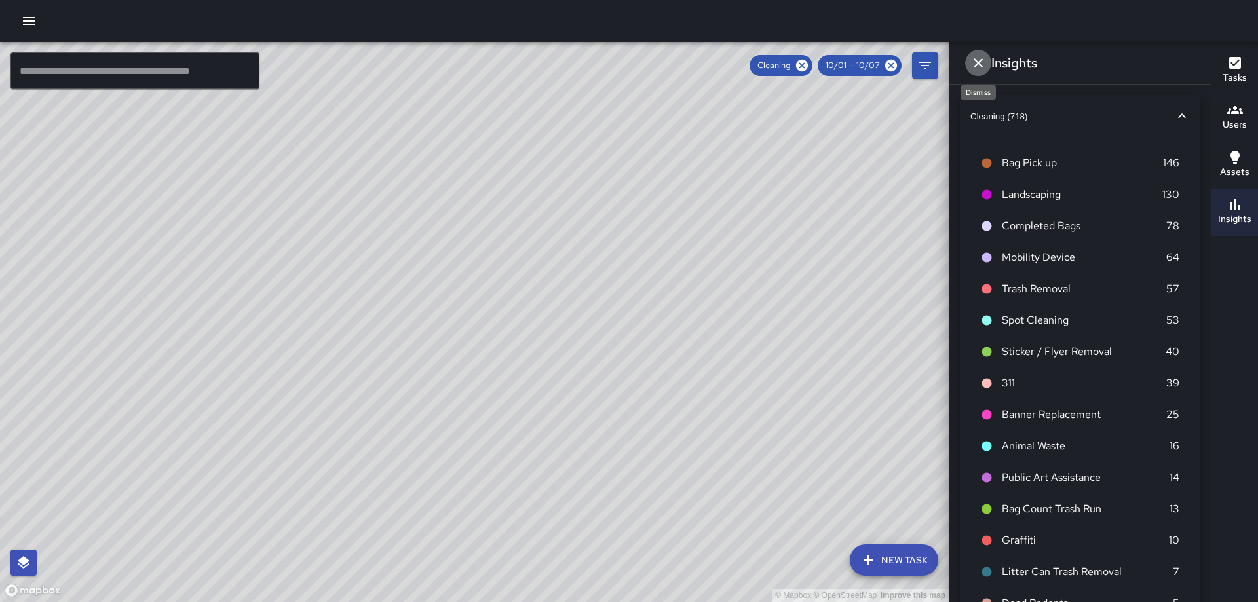
click at [983, 66] on icon "Dismiss" at bounding box center [978, 63] width 16 height 16
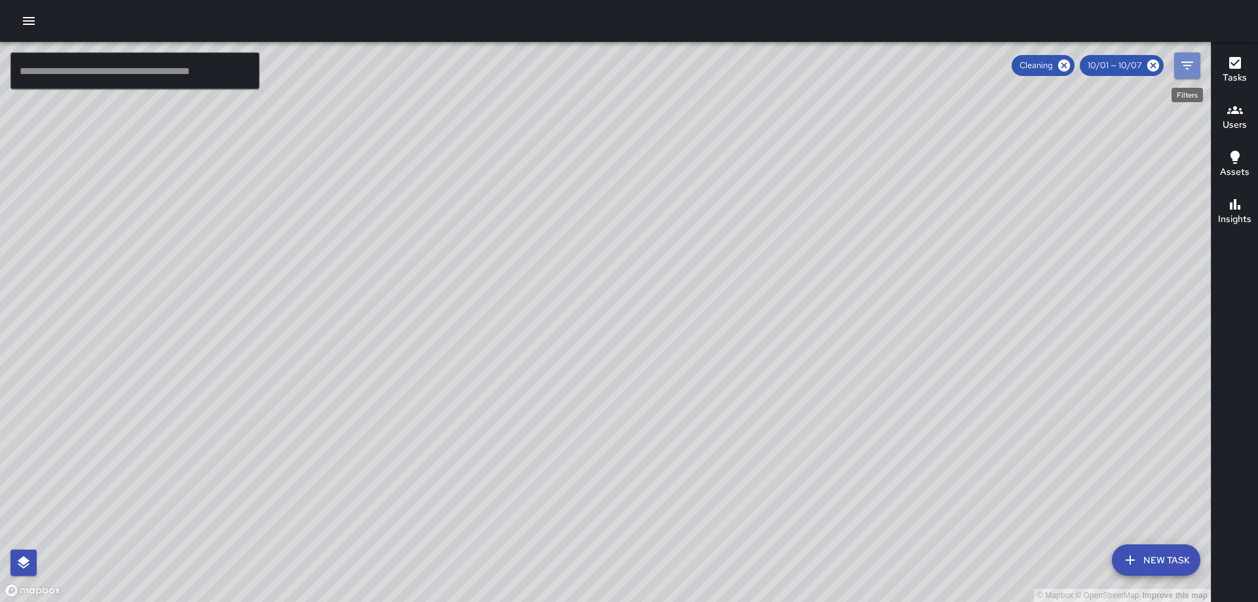
click at [1182, 64] on icon "Filters" at bounding box center [1187, 66] width 16 height 16
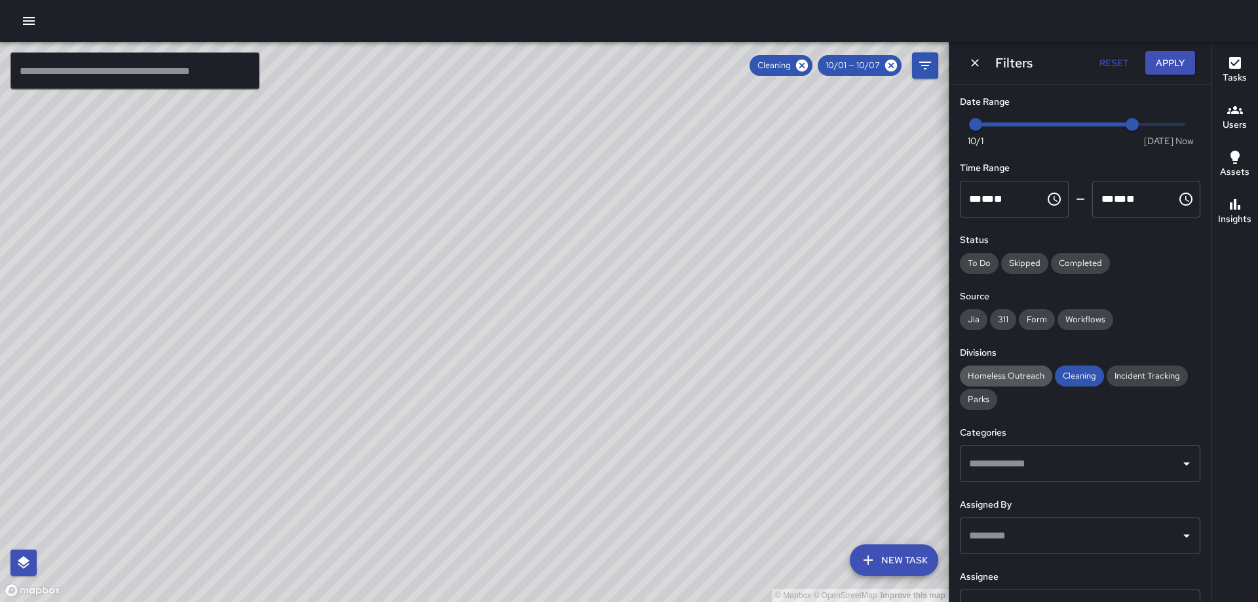
click at [1038, 373] on span "Homeless Outreach" at bounding box center [1006, 375] width 92 height 13
click at [1069, 373] on span "Cleaning" at bounding box center [1079, 375] width 49 height 13
click at [1157, 56] on button "Apply" at bounding box center [1170, 63] width 50 height 24
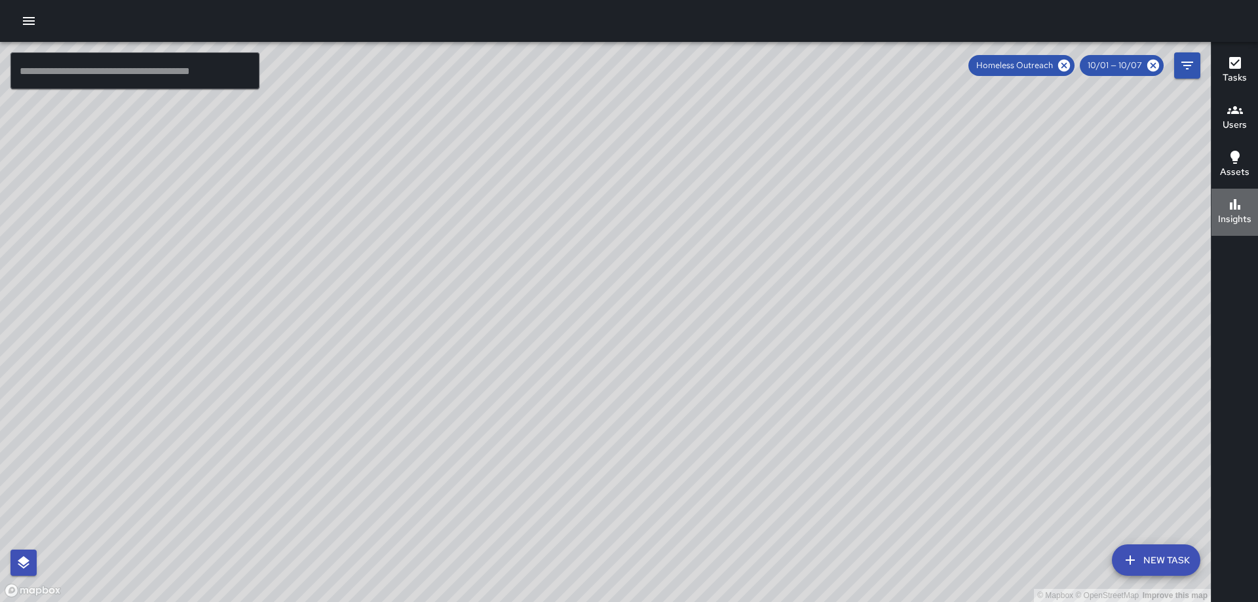
click at [1237, 206] on icon "button" at bounding box center [1235, 205] width 16 height 16
